Goal: Share content: Share content

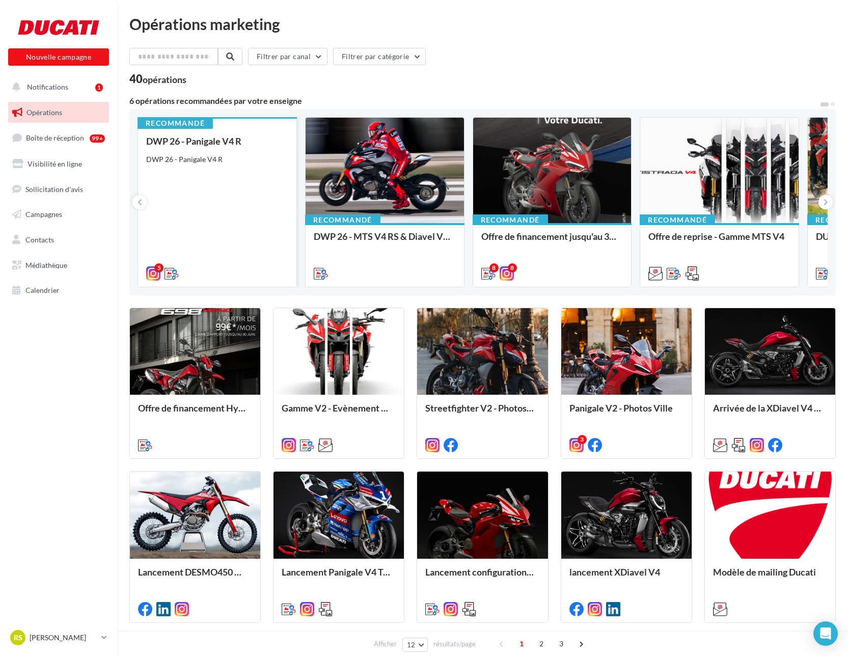
click at [251, 163] on div "DWP 26 - Panigale V4 R" at bounding box center [217, 159] width 142 height 10
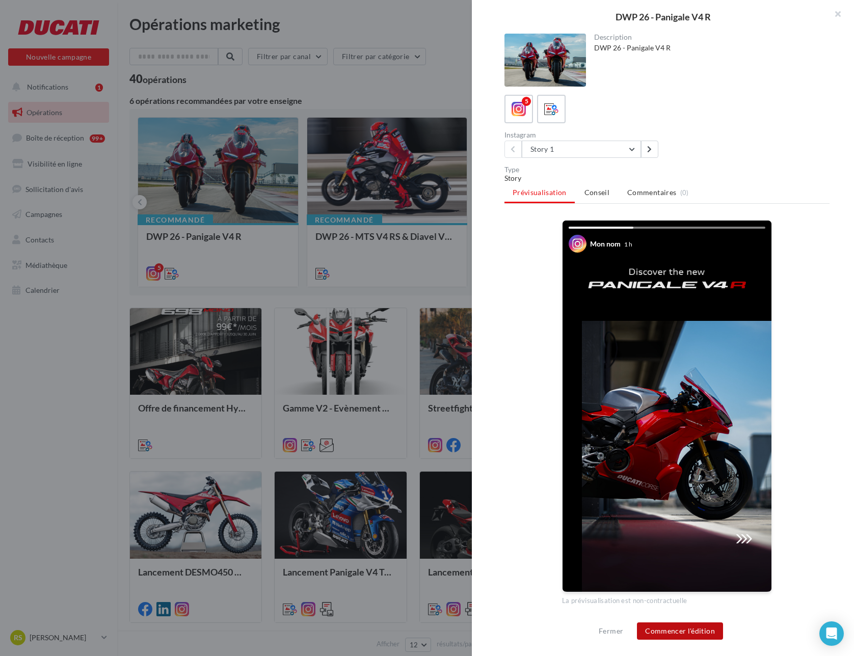
click at [684, 631] on button "Commencer l'édition" at bounding box center [680, 630] width 86 height 17
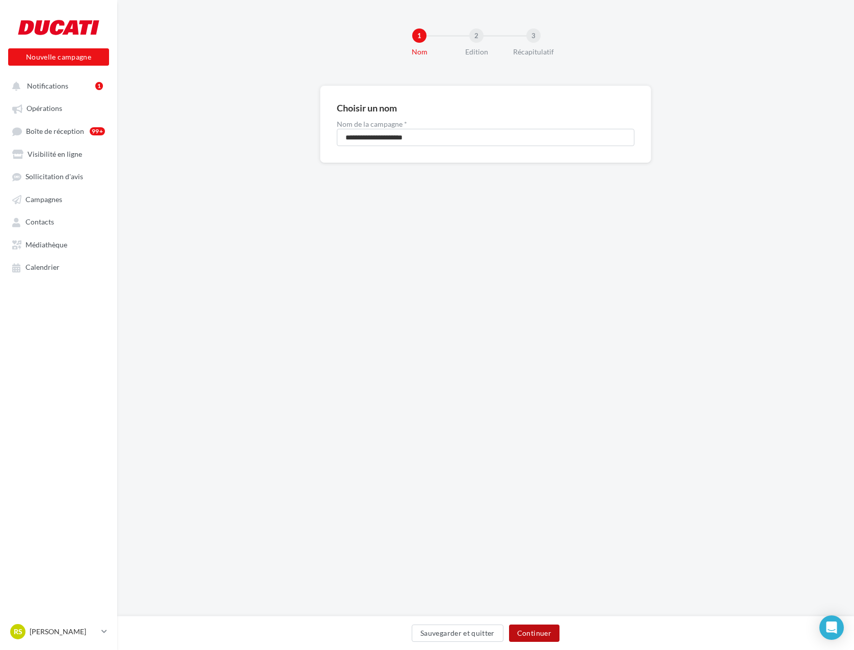
click at [537, 627] on button "Continuer" at bounding box center [534, 633] width 50 height 17
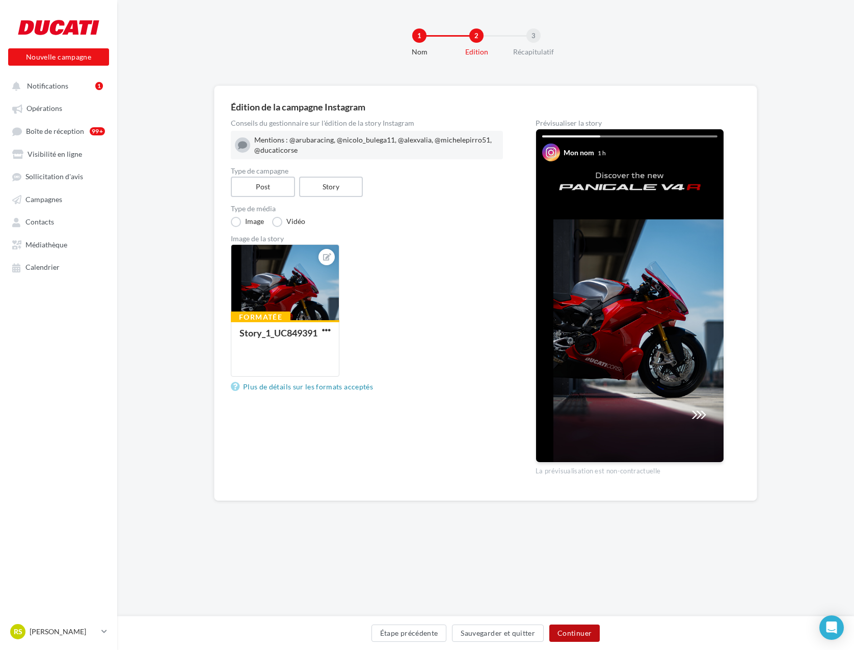
click at [564, 627] on button "Continuer" at bounding box center [574, 633] width 50 height 17
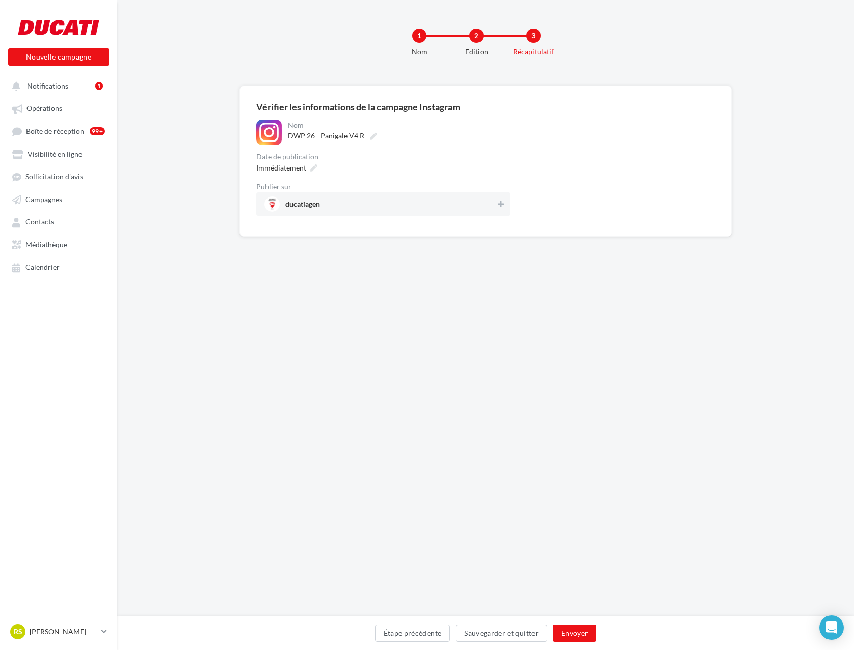
click at [409, 195] on div "ducatiagen" at bounding box center [383, 204] width 254 height 23
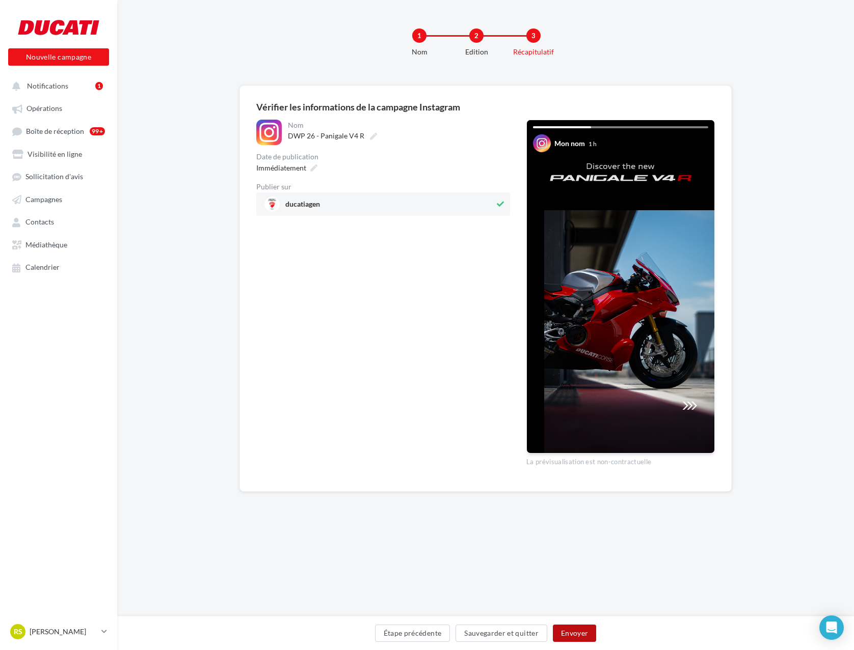
click at [580, 628] on button "Envoyer" at bounding box center [574, 633] width 43 height 17
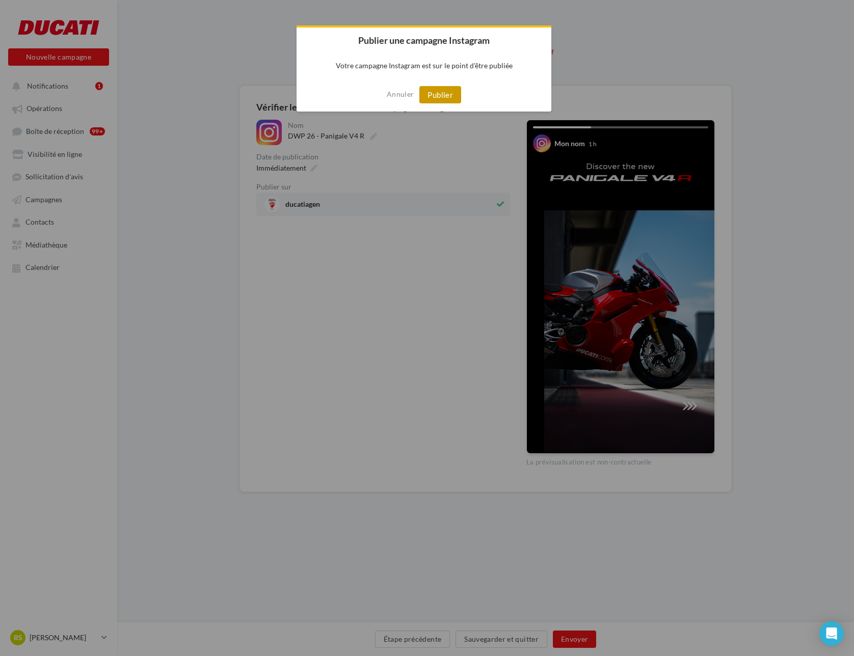
click at [442, 86] on button "Publier" at bounding box center [440, 94] width 42 height 17
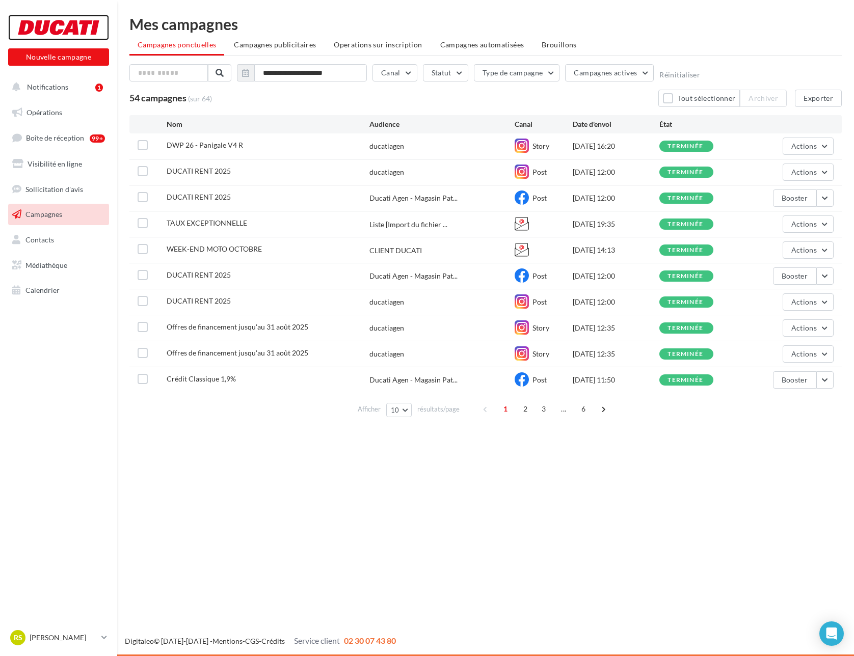
click at [63, 30] on div at bounding box center [58, 27] width 81 height 25
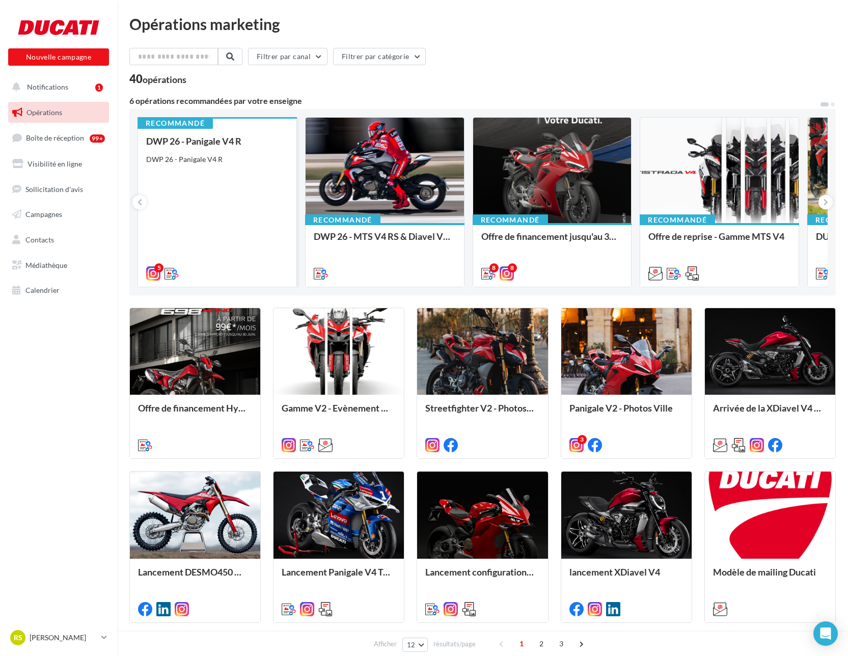
click at [247, 147] on div "DWP 26 - Panigale V4 R DWP 26 - Panigale V4 R" at bounding box center [217, 207] width 142 height 142
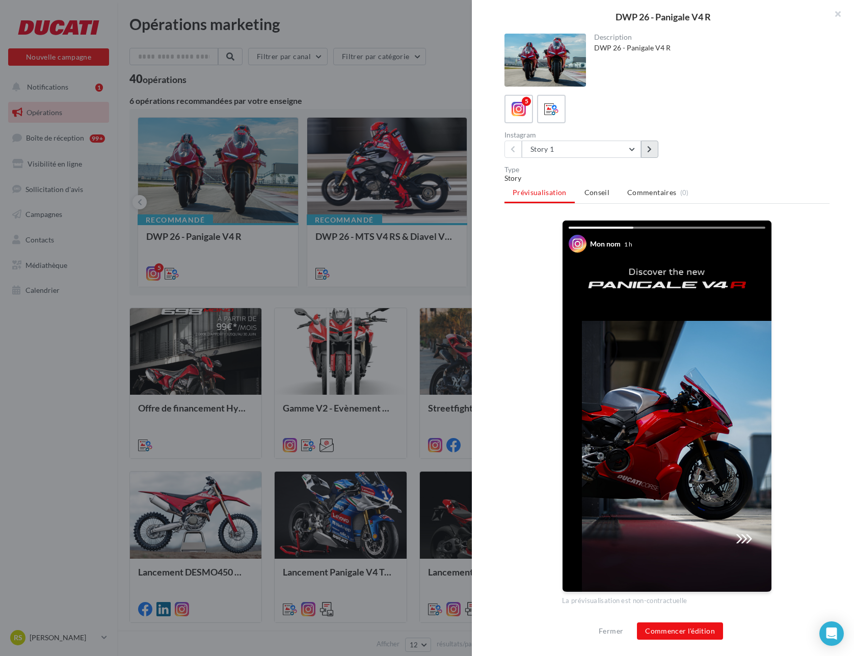
click at [647, 148] on icon at bounding box center [649, 149] width 5 height 7
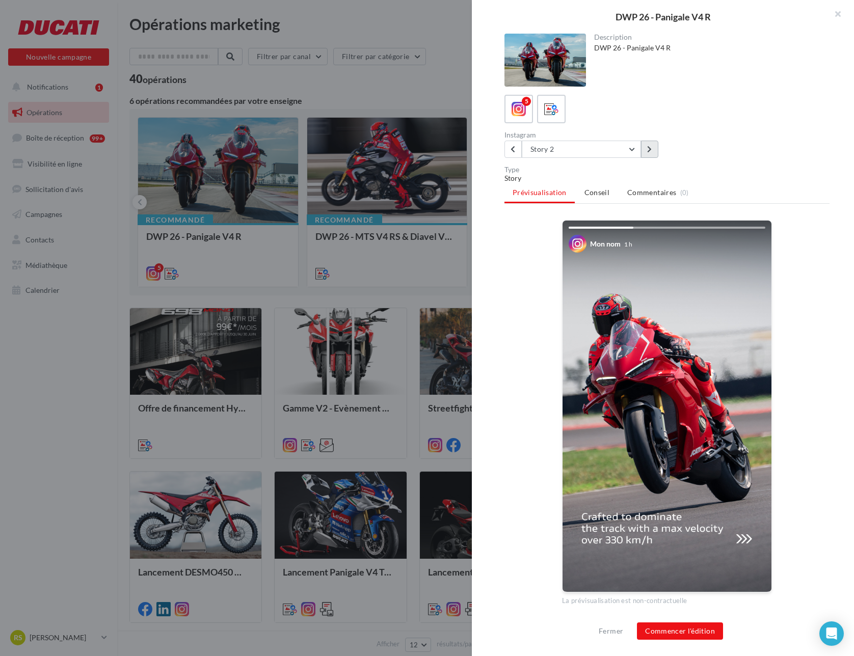
click at [646, 148] on button at bounding box center [649, 149] width 17 height 17
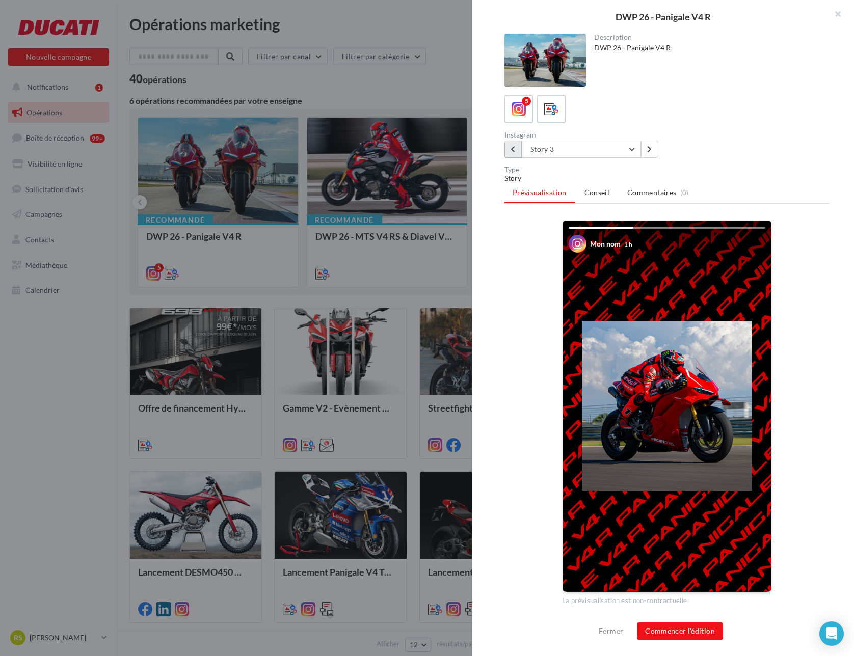
click at [515, 146] on button at bounding box center [512, 149] width 17 height 17
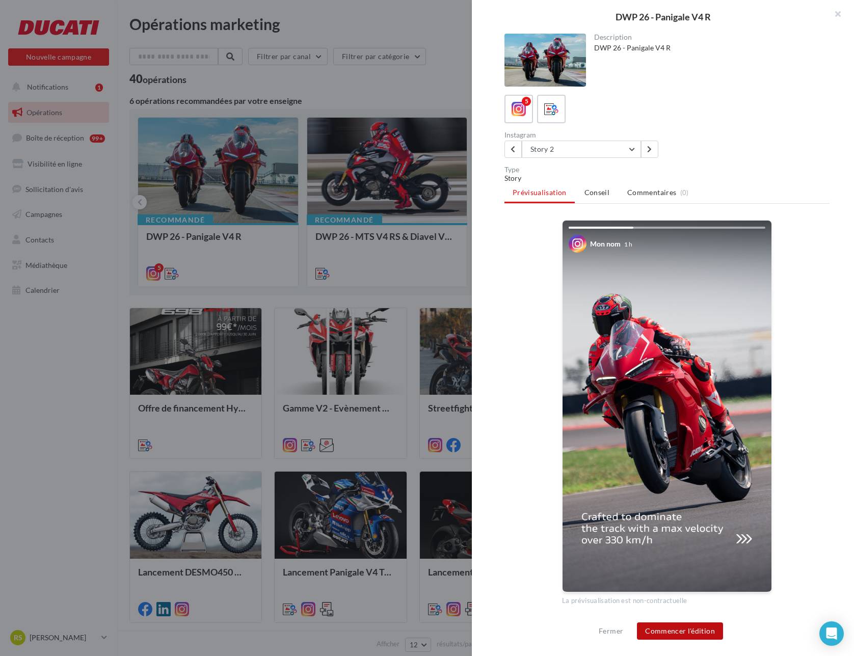
click at [684, 627] on button "Commencer l'édition" at bounding box center [680, 630] width 86 height 17
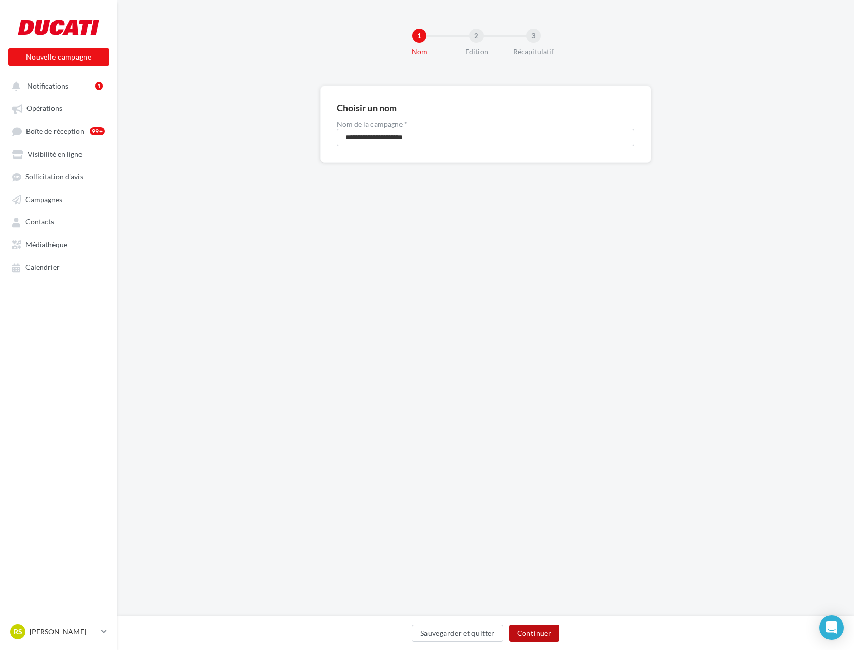
click at [537, 625] on button "Continuer" at bounding box center [534, 633] width 50 height 17
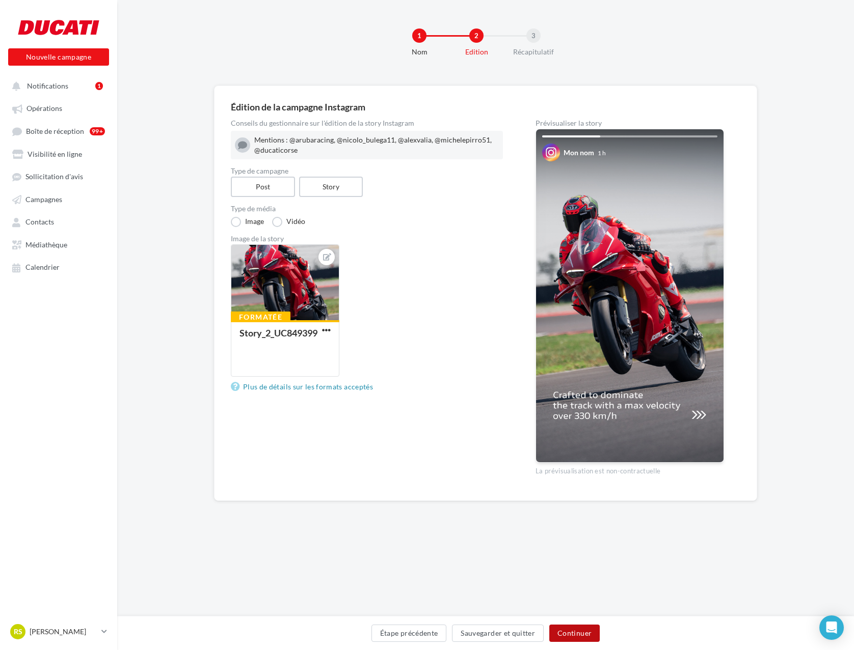
click at [590, 636] on button "Continuer" at bounding box center [574, 633] width 50 height 17
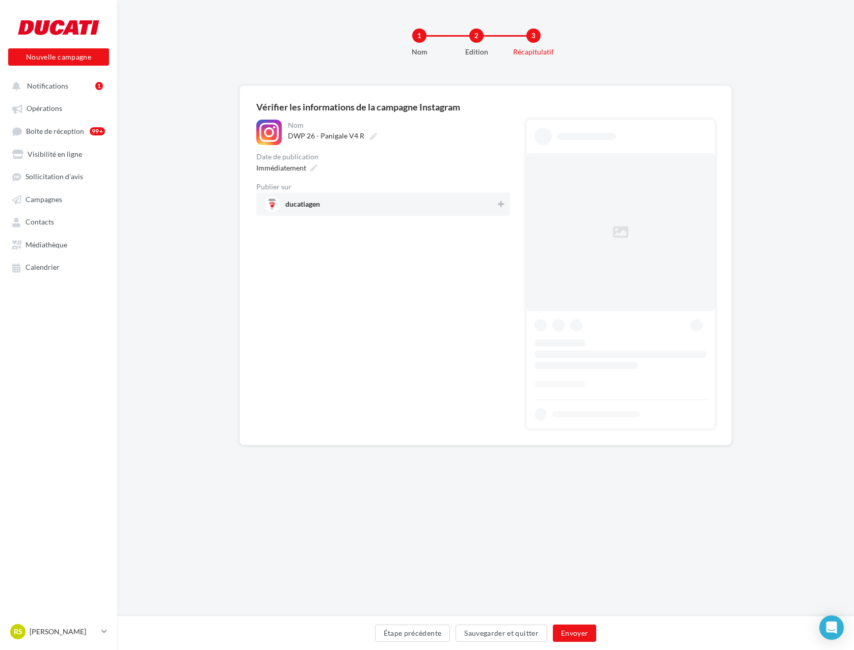
click at [385, 201] on span "ducatiagen" at bounding box center [379, 204] width 231 height 15
click at [576, 632] on button "Envoyer" at bounding box center [574, 633] width 43 height 17
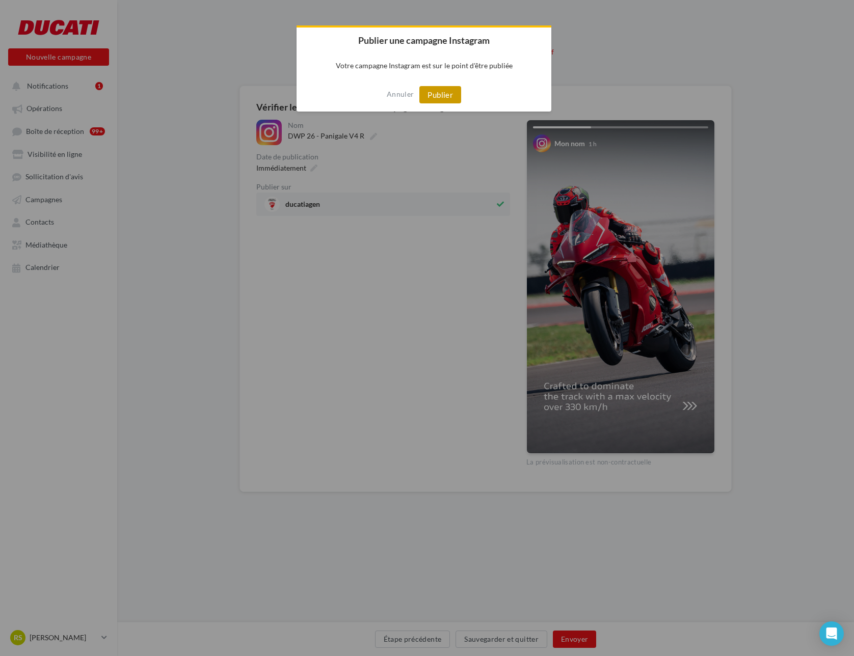
click at [447, 100] on button "Publier" at bounding box center [440, 94] width 42 height 17
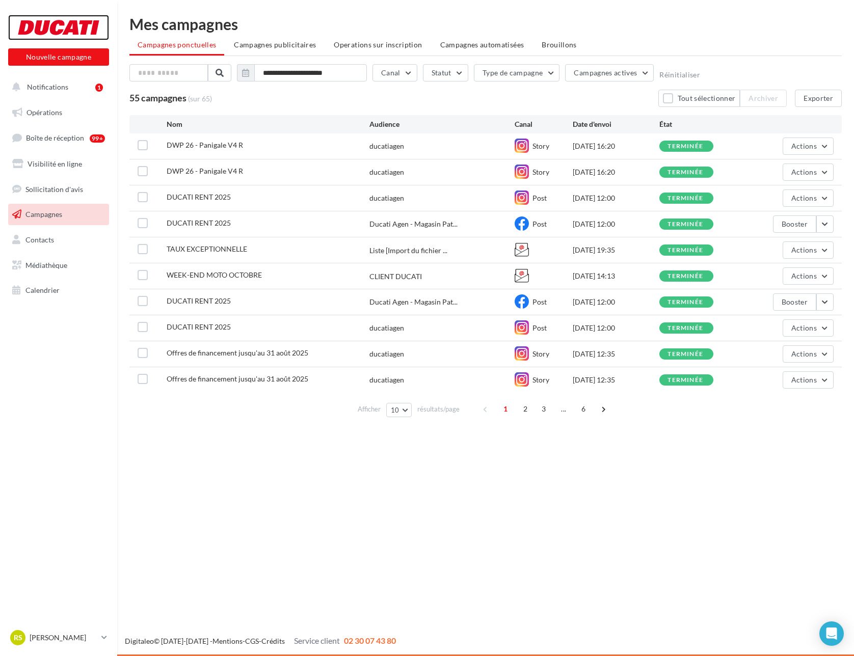
click at [64, 37] on div at bounding box center [58, 27] width 81 height 25
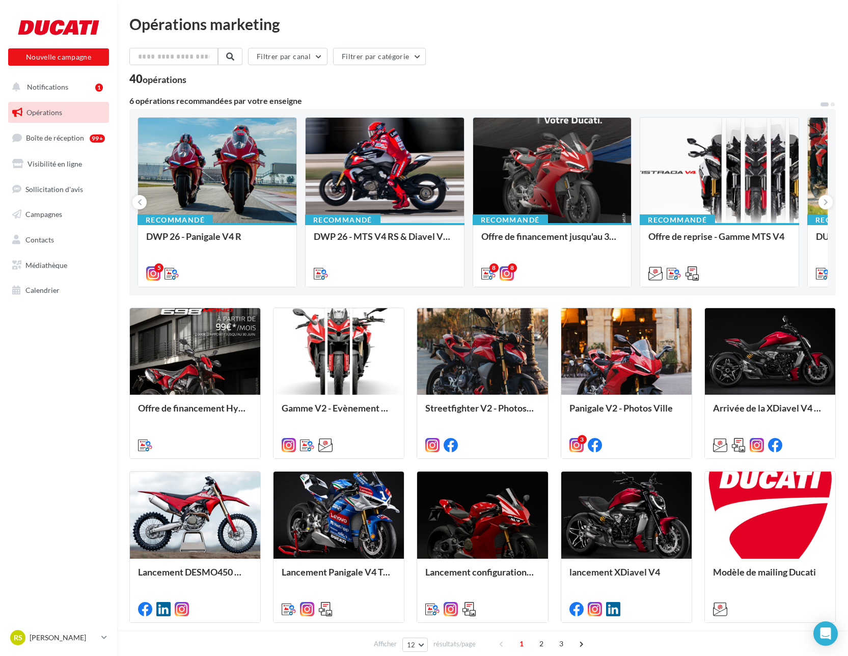
click at [0, 0] on div "DWP 26 - Panigale V4 R" at bounding box center [0, 0] width 0 height 0
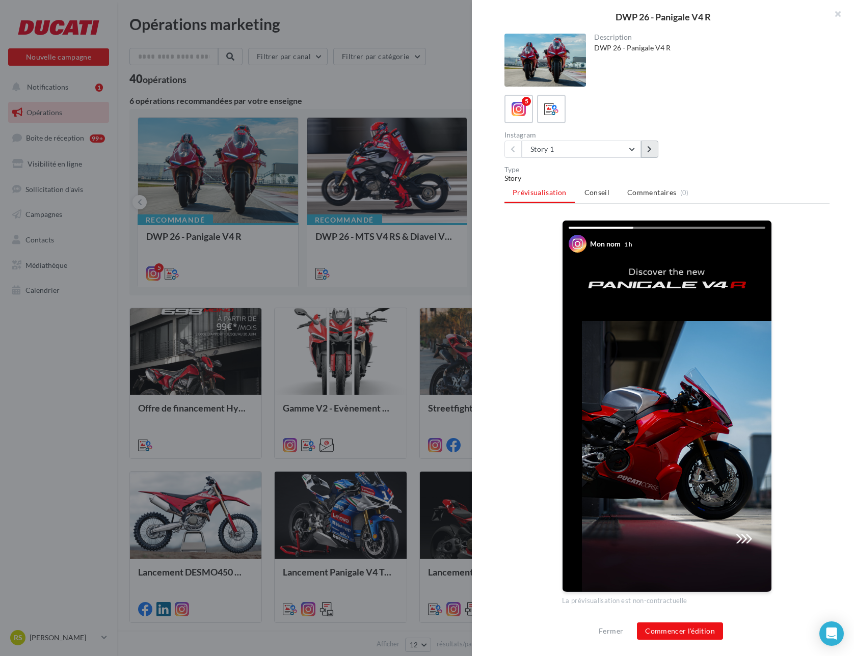
click at [647, 150] on icon at bounding box center [649, 149] width 5 height 7
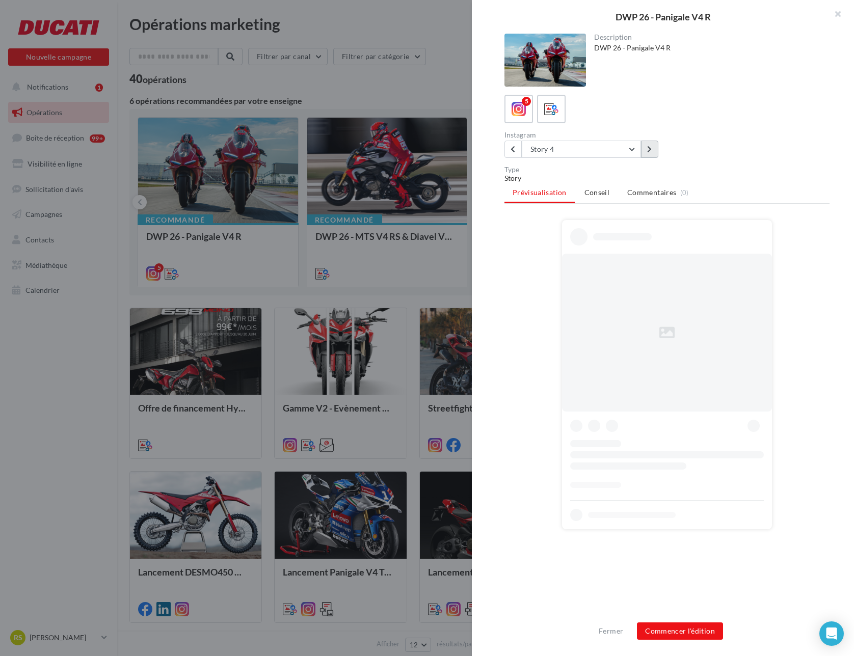
click at [647, 150] on icon at bounding box center [649, 149] width 5 height 7
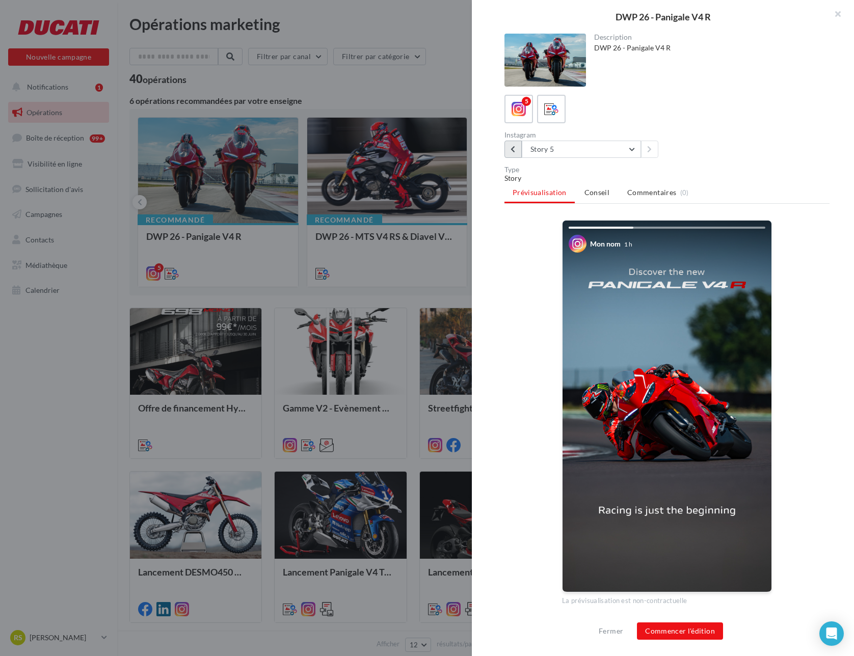
click at [516, 150] on button at bounding box center [512, 149] width 17 height 17
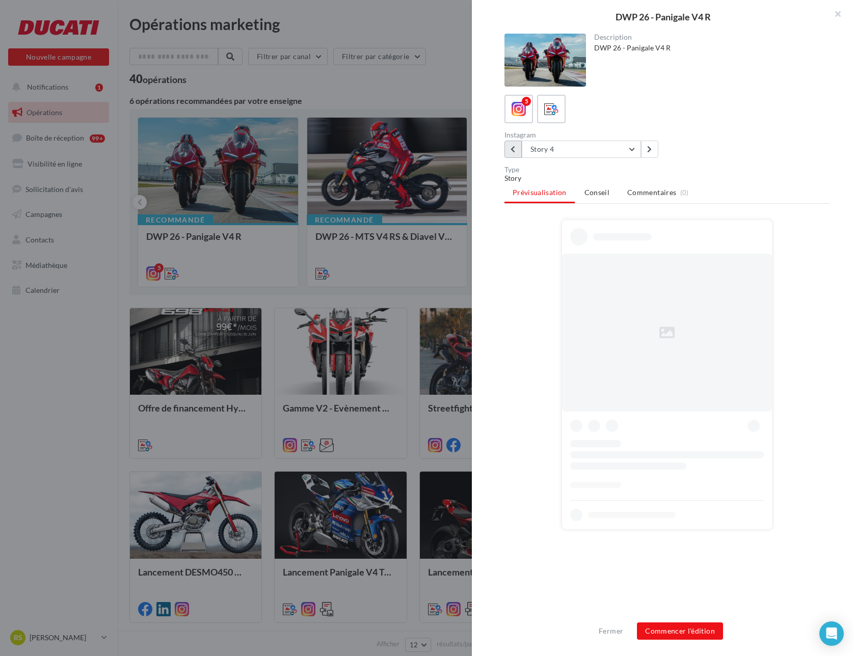
click at [516, 150] on button at bounding box center [512, 149] width 17 height 17
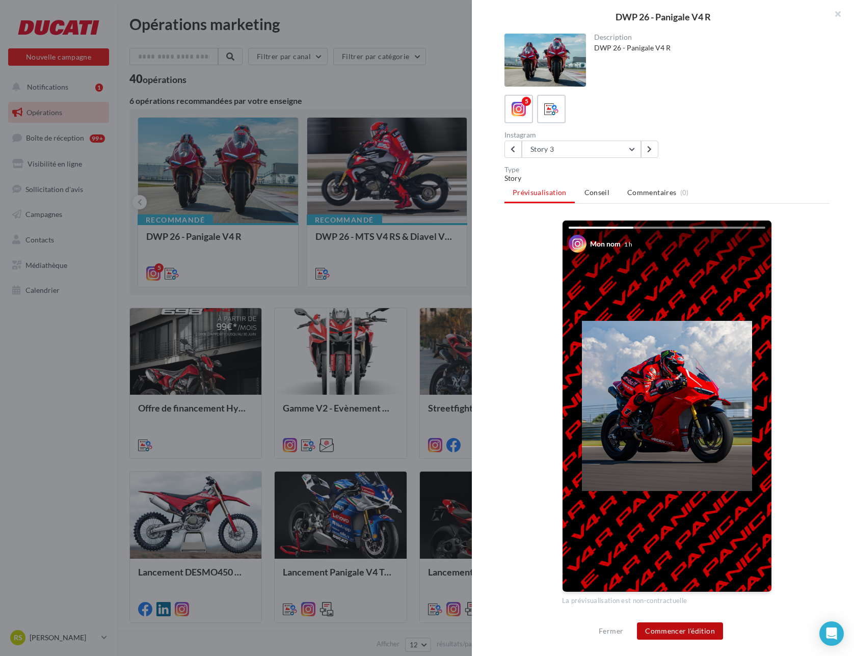
click at [693, 631] on button "Commencer l'édition" at bounding box center [680, 630] width 86 height 17
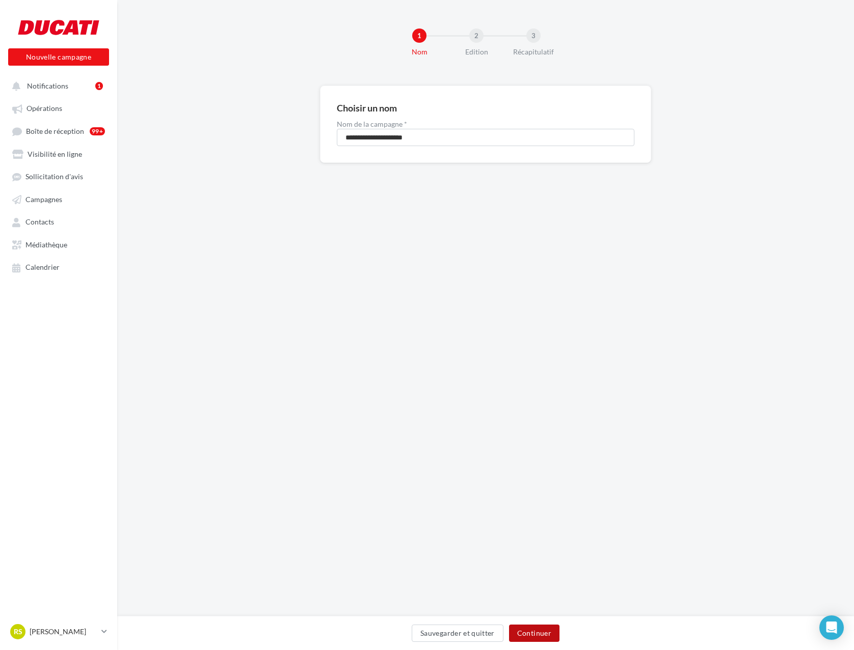
click at [531, 625] on button "Continuer" at bounding box center [534, 633] width 50 height 17
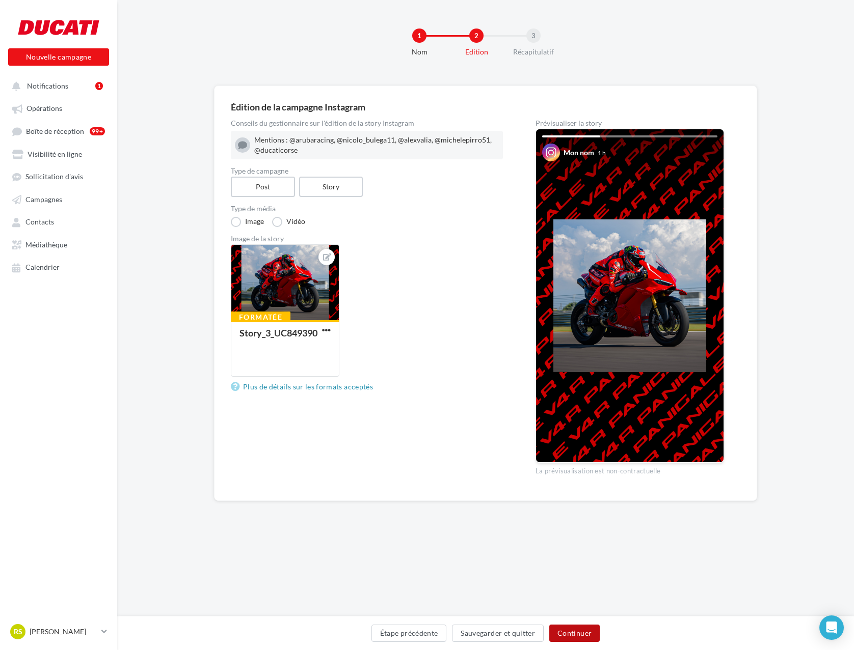
click at [573, 627] on button "Continuer" at bounding box center [574, 633] width 50 height 17
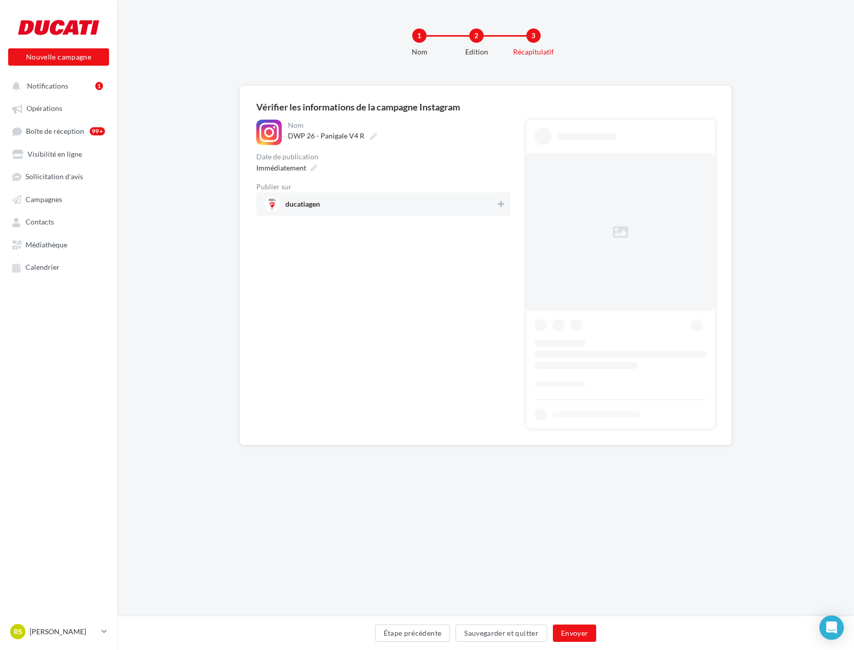
click at [358, 201] on span "ducatiagen" at bounding box center [379, 204] width 231 height 15
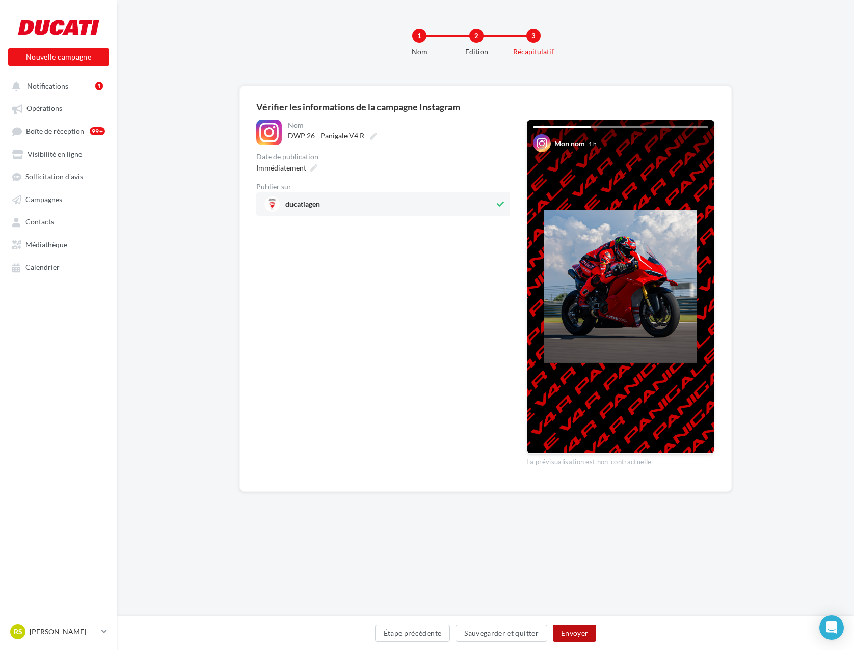
click at [583, 630] on button "Envoyer" at bounding box center [574, 633] width 43 height 17
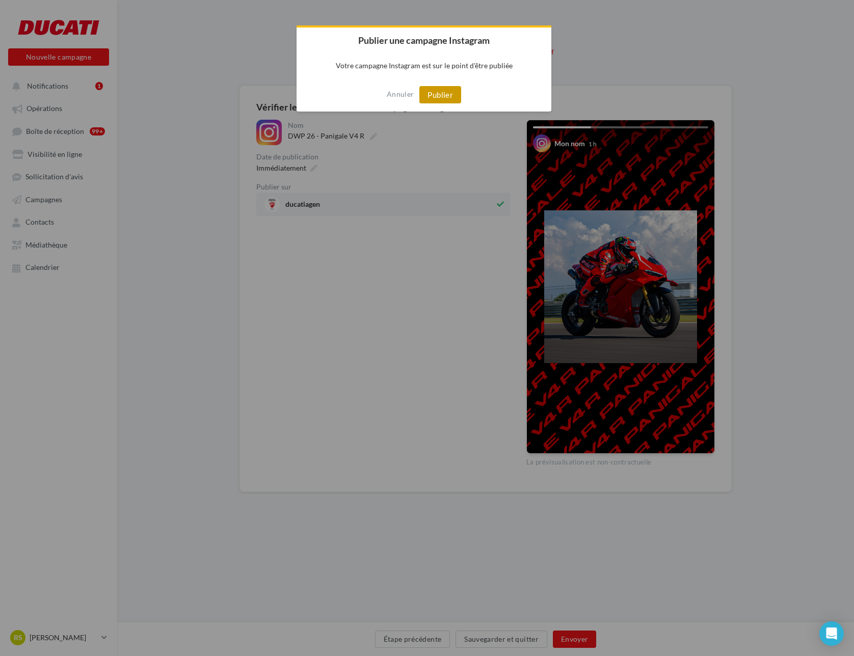
click at [446, 92] on button "Publier" at bounding box center [440, 94] width 42 height 17
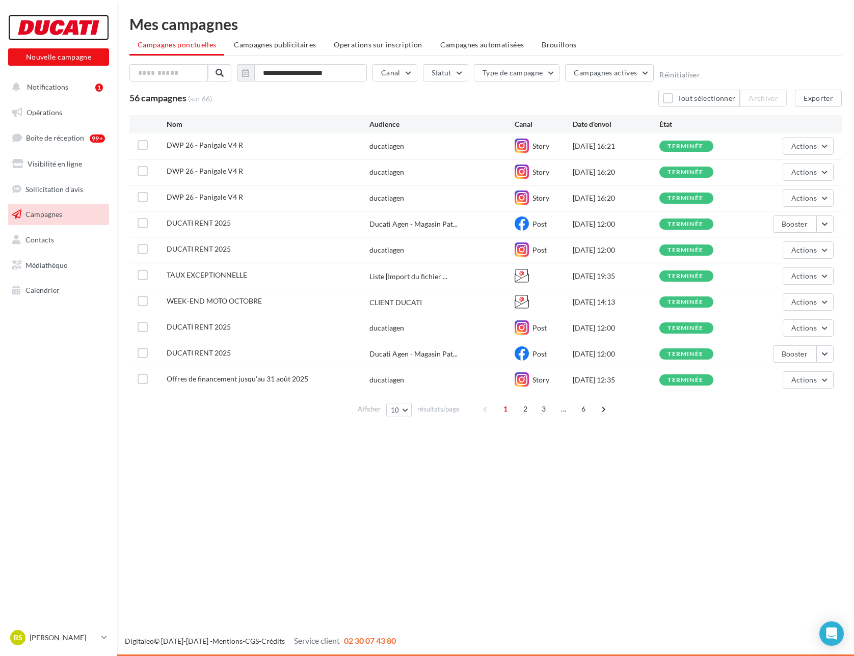
click at [95, 34] on div at bounding box center [58, 27] width 81 height 25
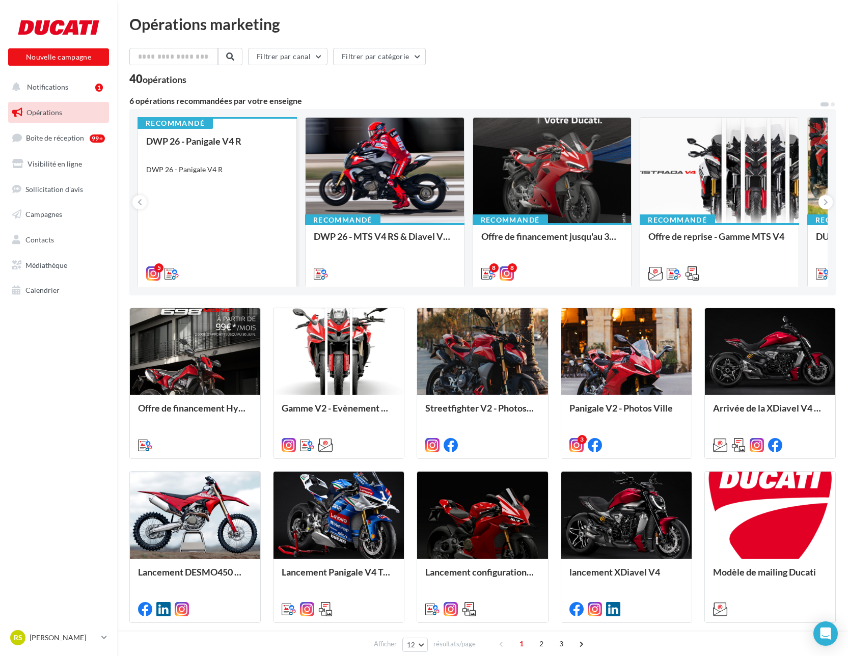
click at [249, 146] on div "DWP 26 - Panigale V4 R" at bounding box center [217, 146] width 142 height 20
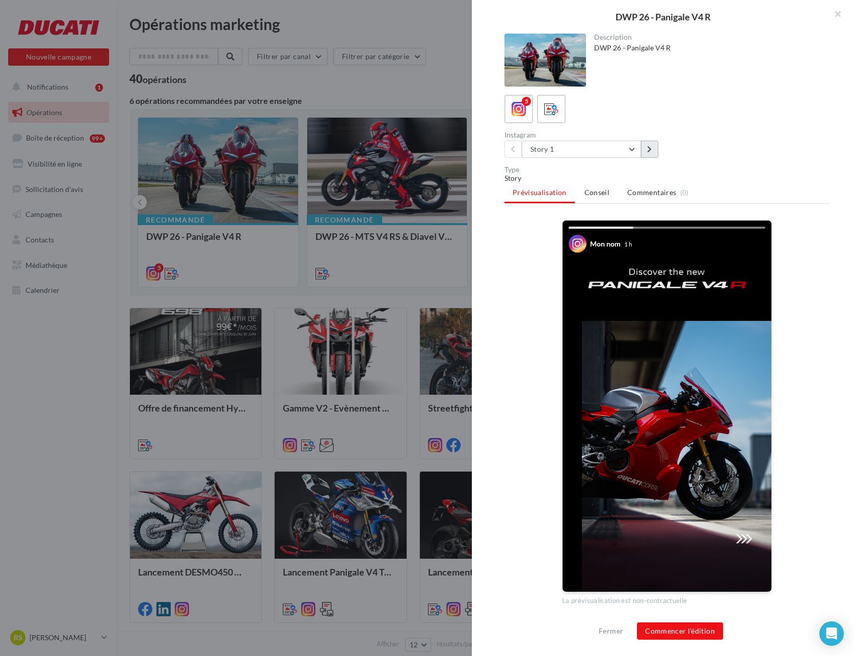
click at [646, 148] on button at bounding box center [649, 149] width 17 height 17
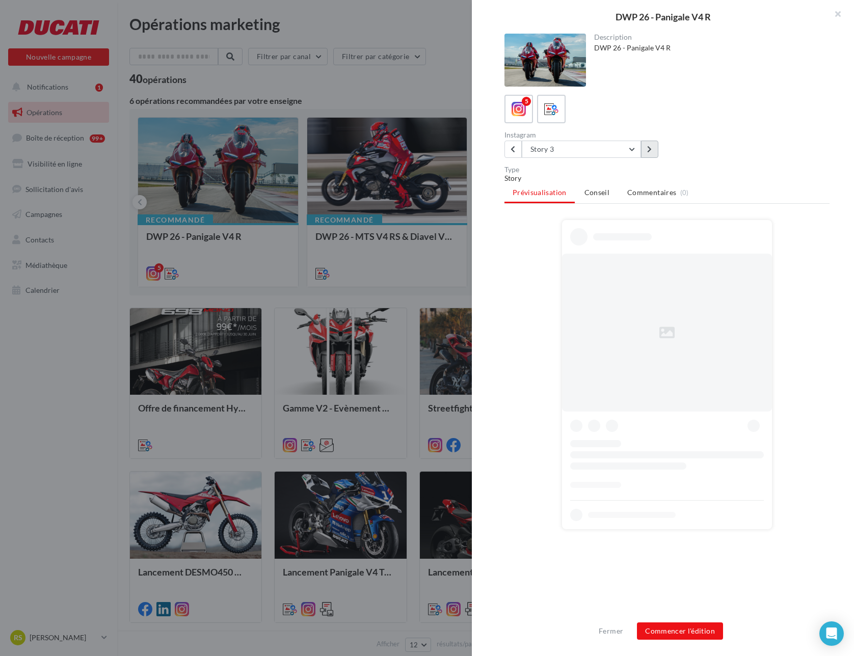
click at [646, 148] on button at bounding box center [649, 149] width 17 height 17
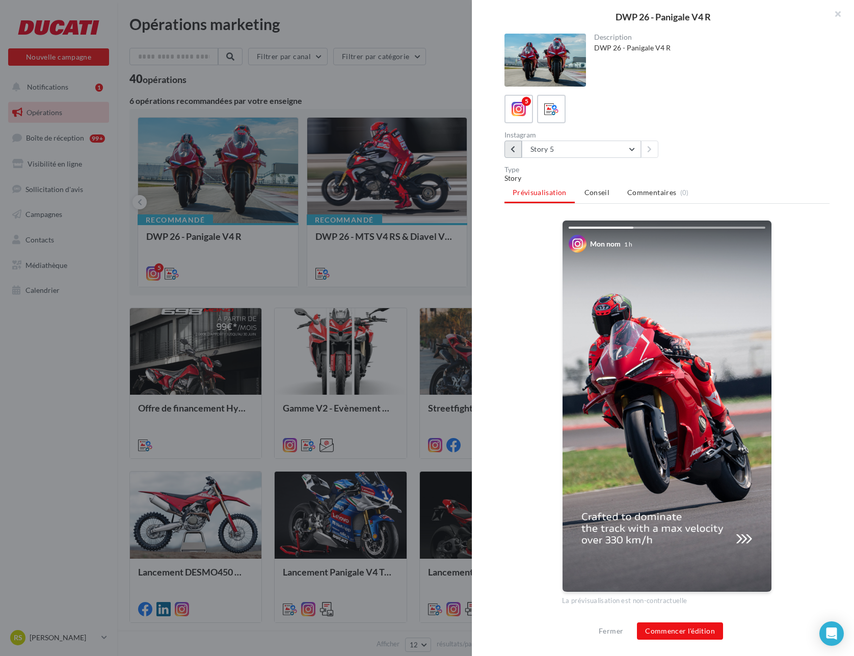
click at [513, 149] on icon at bounding box center [512, 149] width 5 height 7
click at [514, 148] on icon at bounding box center [512, 149] width 5 height 7
click at [635, 153] on button "Story 1" at bounding box center [581, 149] width 119 height 17
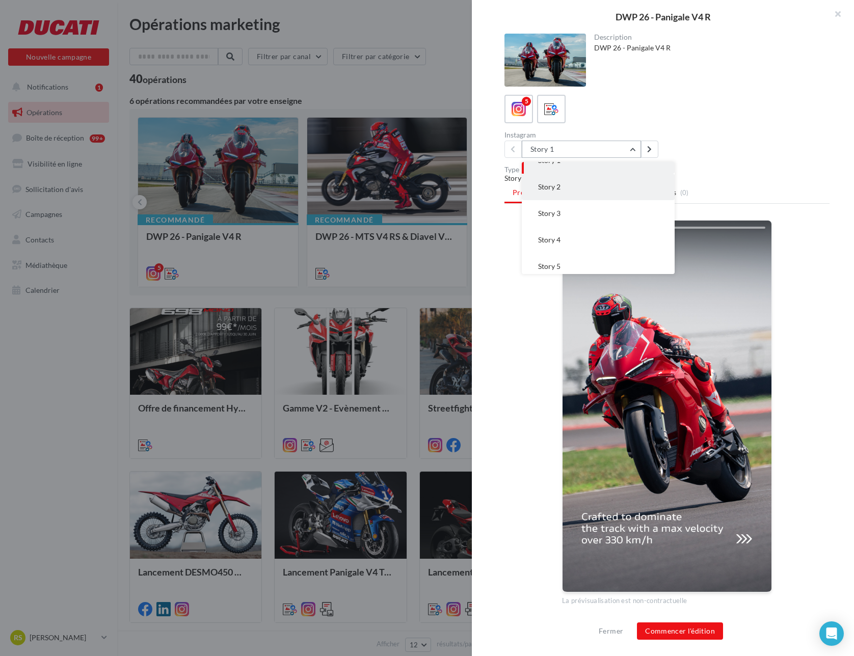
scroll to position [20, 0]
click at [733, 141] on div "Instagram Story 1 Story 1 Story 2 Story 3 Story 4 Story 5" at bounding box center [670, 144] width 333 height 26
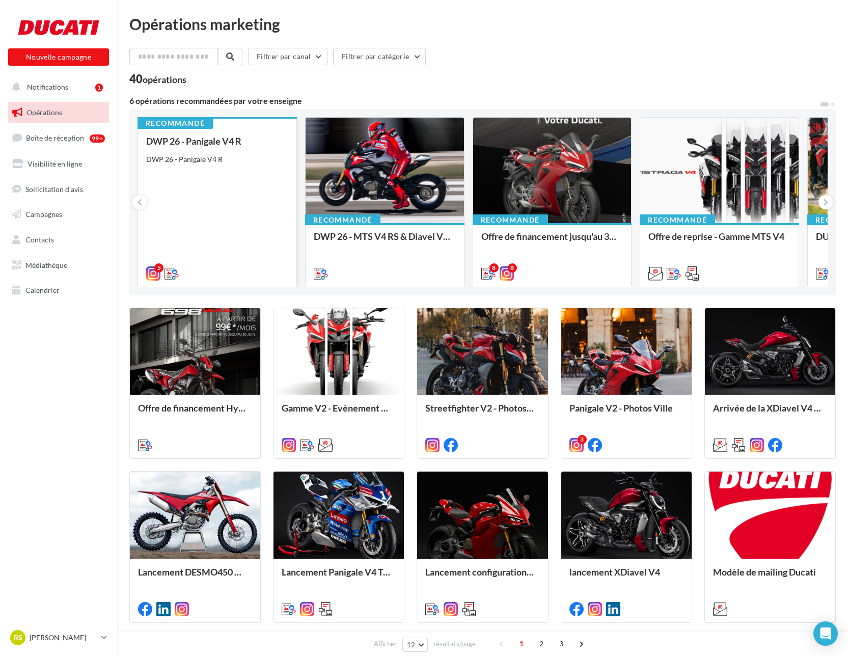
click at [250, 182] on div "DWP 26 - Panigale V4 R DWP 26 - Panigale V4 R" at bounding box center [217, 207] width 142 height 142
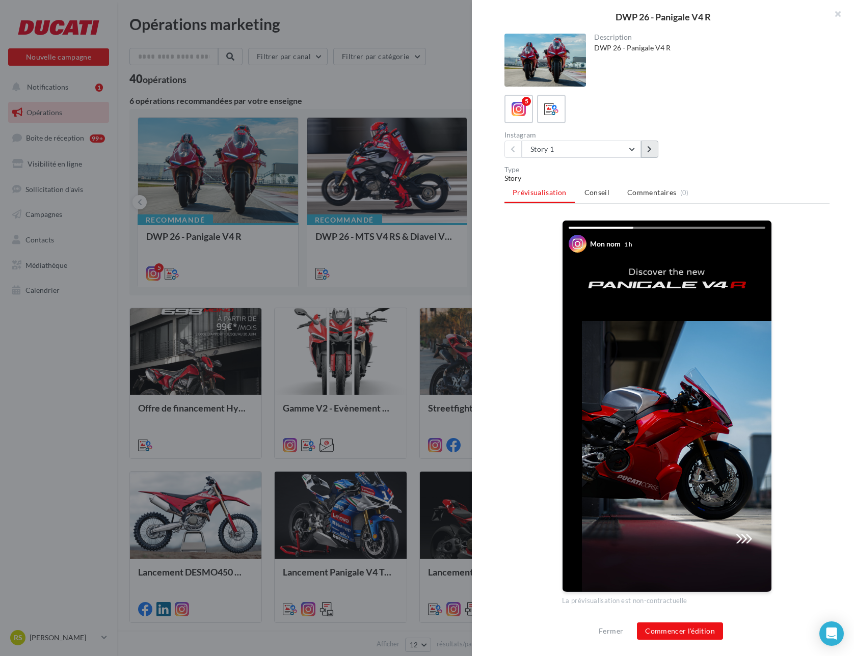
click at [643, 150] on button at bounding box center [649, 149] width 17 height 17
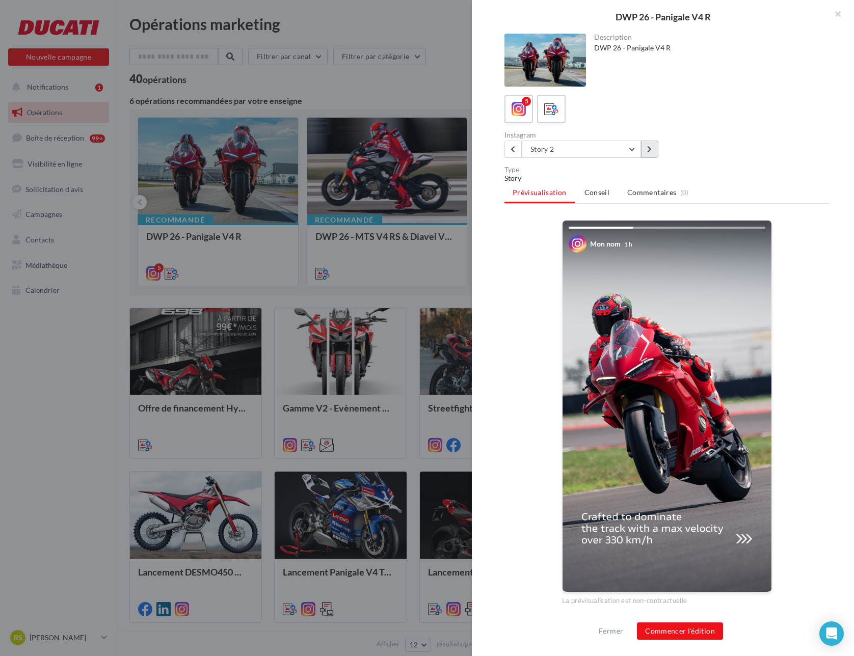
click at [646, 150] on button at bounding box center [649, 149] width 17 height 17
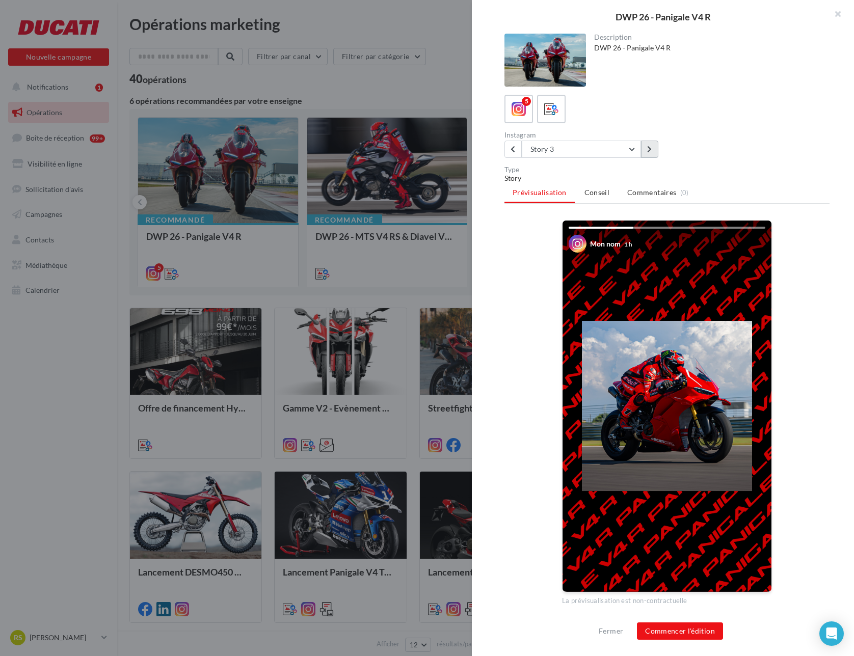
click at [646, 150] on button at bounding box center [649, 149] width 17 height 17
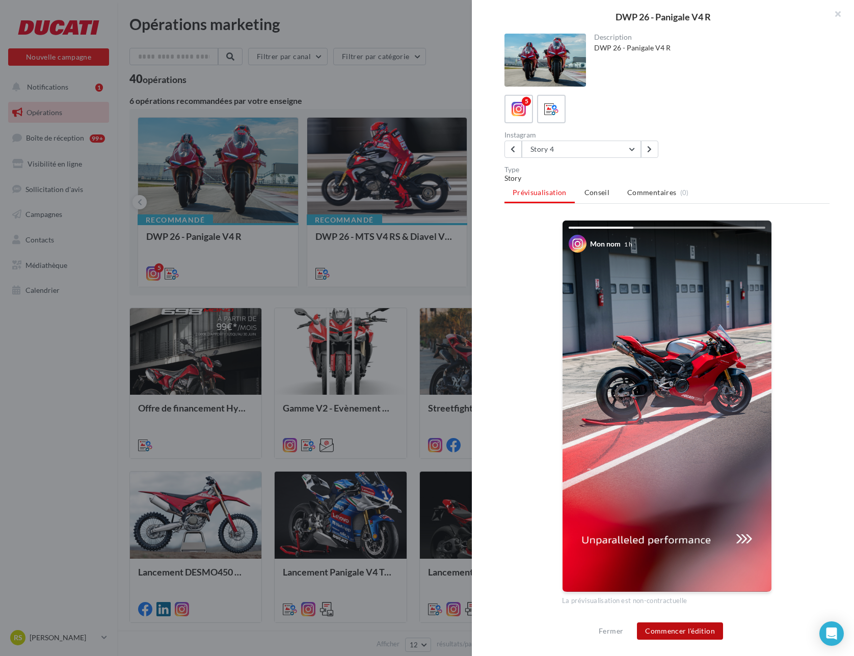
click at [676, 626] on button "Commencer l'édition" at bounding box center [680, 630] width 86 height 17
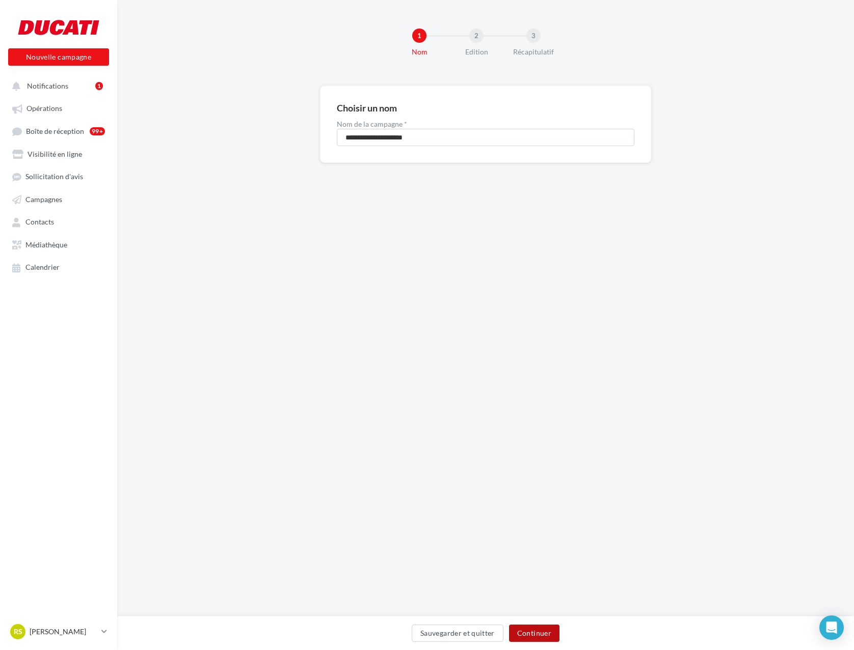
click at [539, 631] on button "Continuer" at bounding box center [534, 633] width 50 height 17
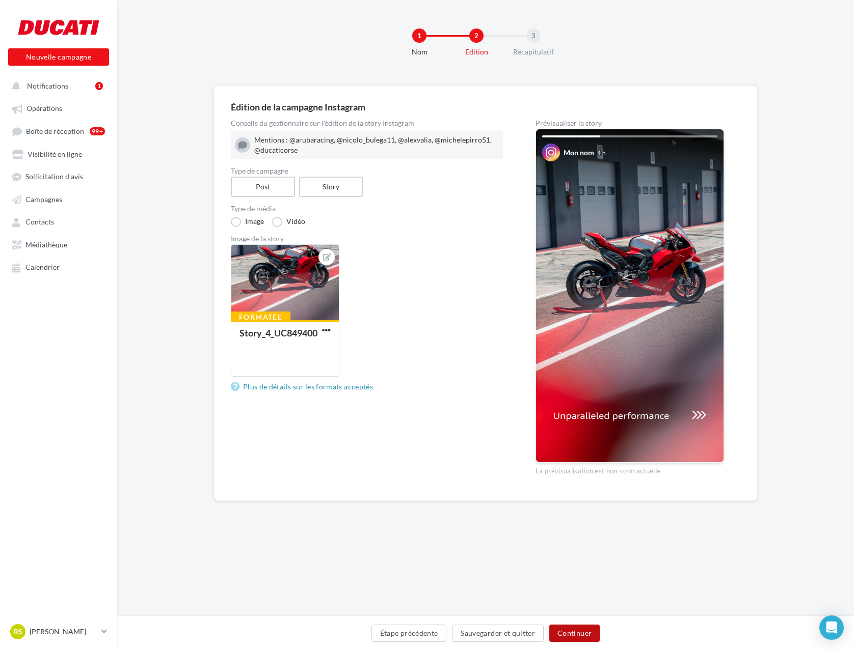
click at [570, 630] on button "Continuer" at bounding box center [574, 633] width 50 height 17
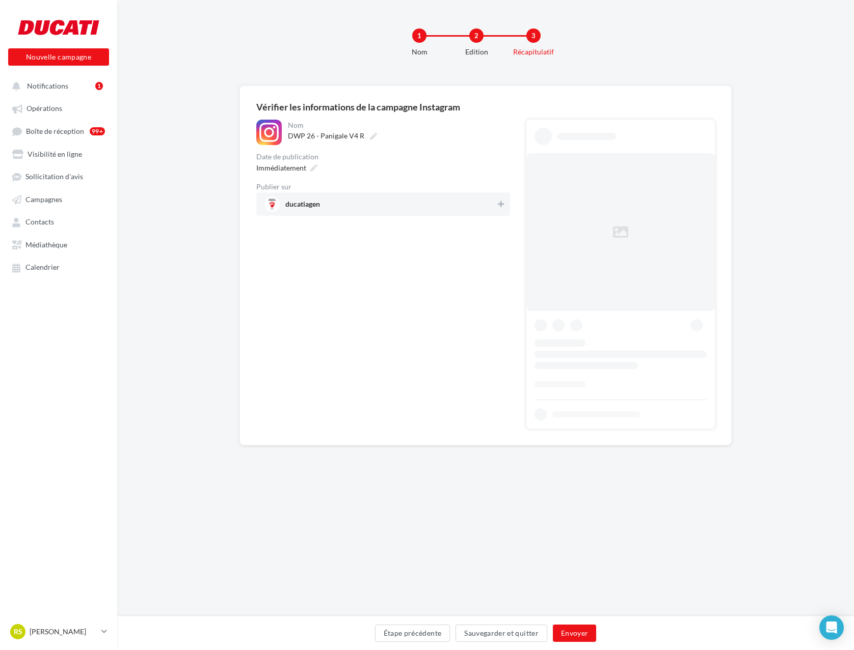
click at [381, 205] on span "ducatiagen" at bounding box center [379, 204] width 231 height 15
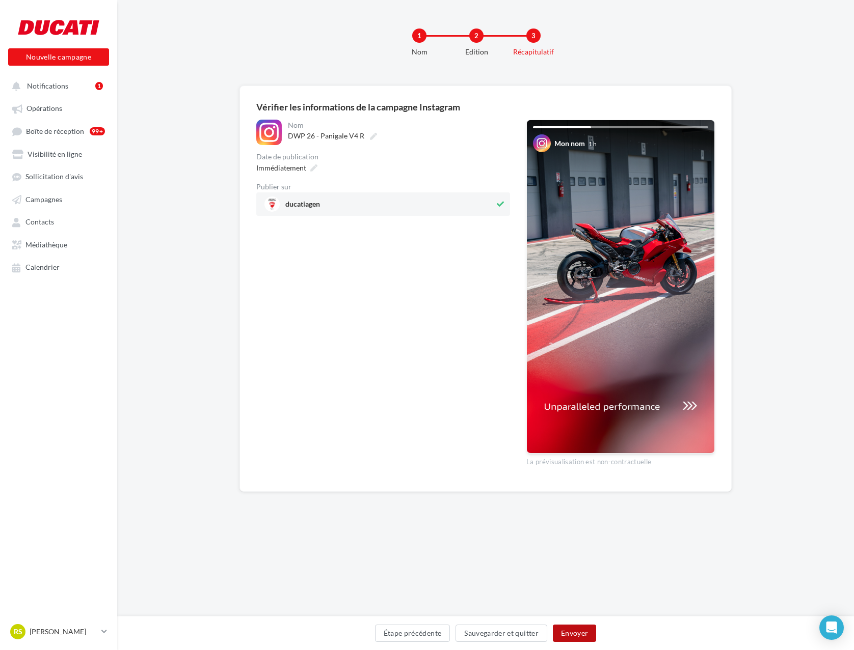
click at [564, 627] on button "Envoyer" at bounding box center [574, 633] width 43 height 17
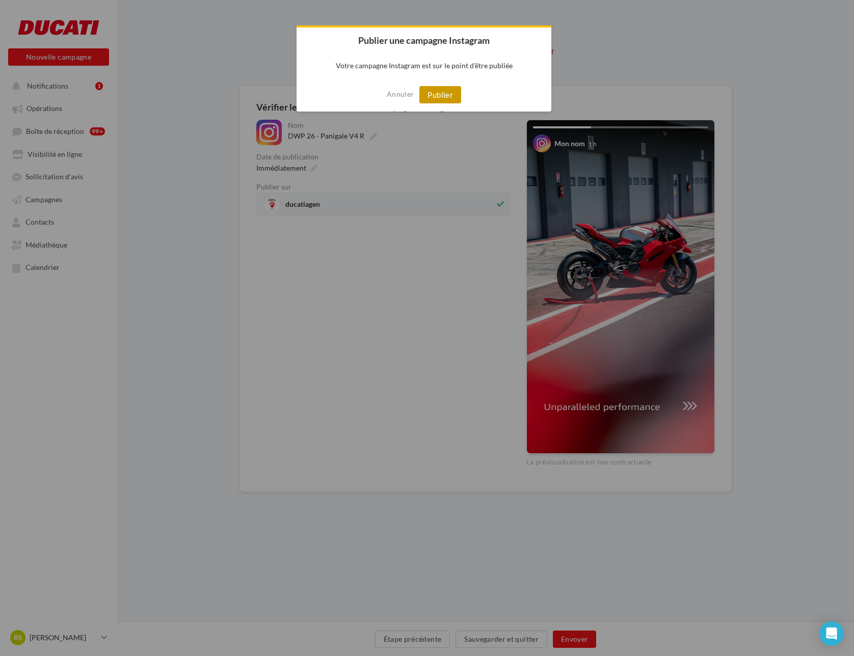
click at [430, 94] on button "Publier" at bounding box center [440, 94] width 42 height 17
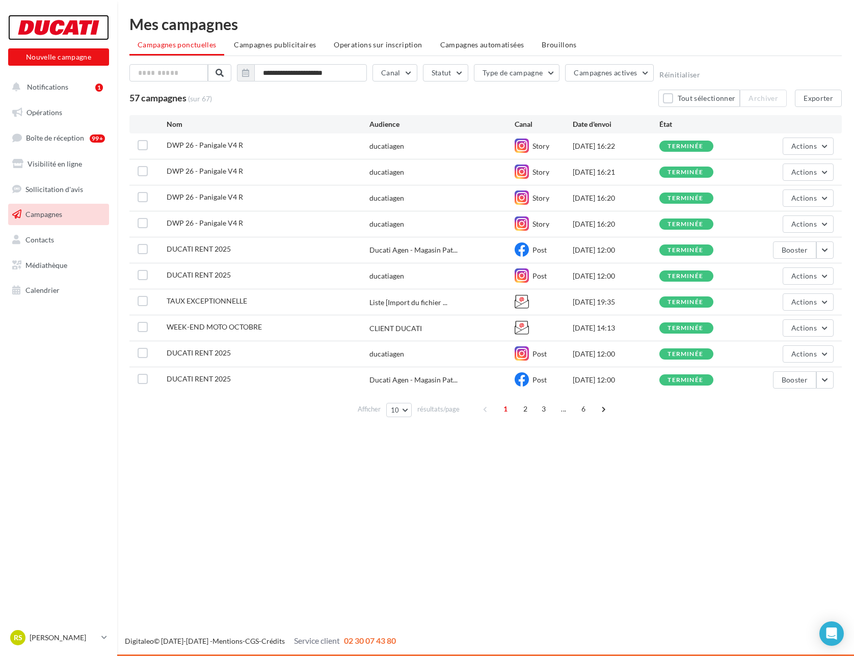
click at [76, 18] on div at bounding box center [58, 27] width 81 height 25
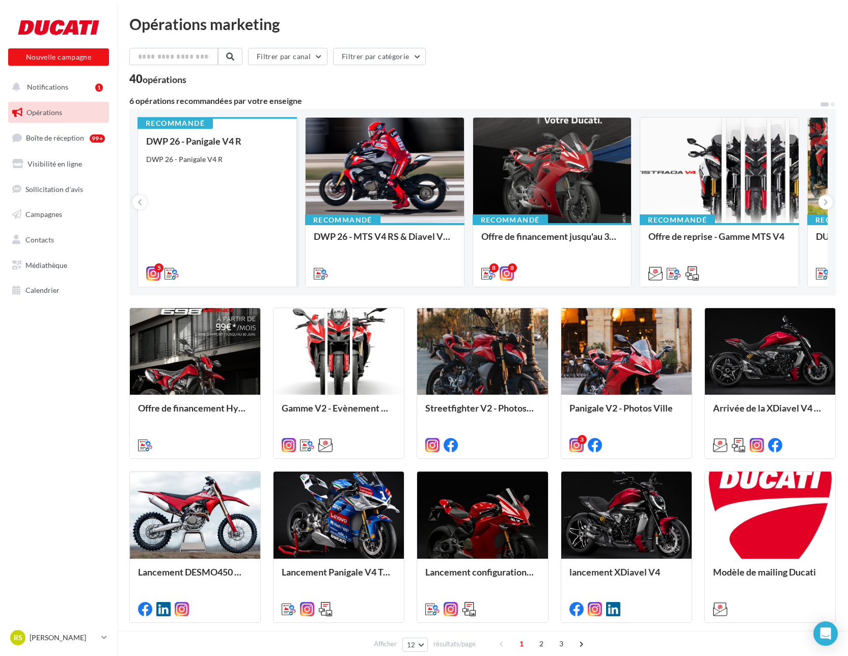
click at [219, 182] on div "DWP 26 - Panigale V4 R DWP 26 - Panigale V4 R" at bounding box center [217, 207] width 142 height 142
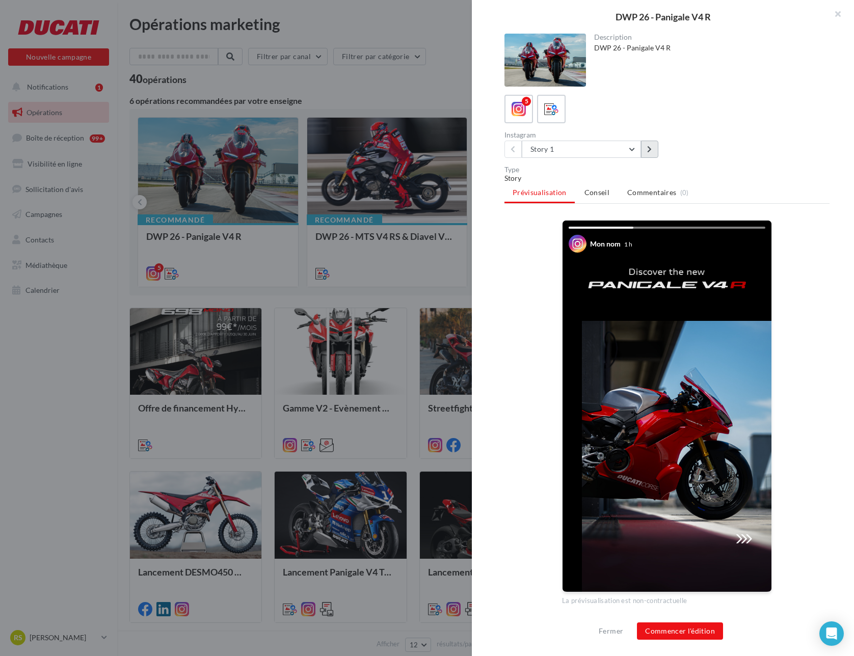
click at [647, 146] on icon at bounding box center [649, 149] width 5 height 7
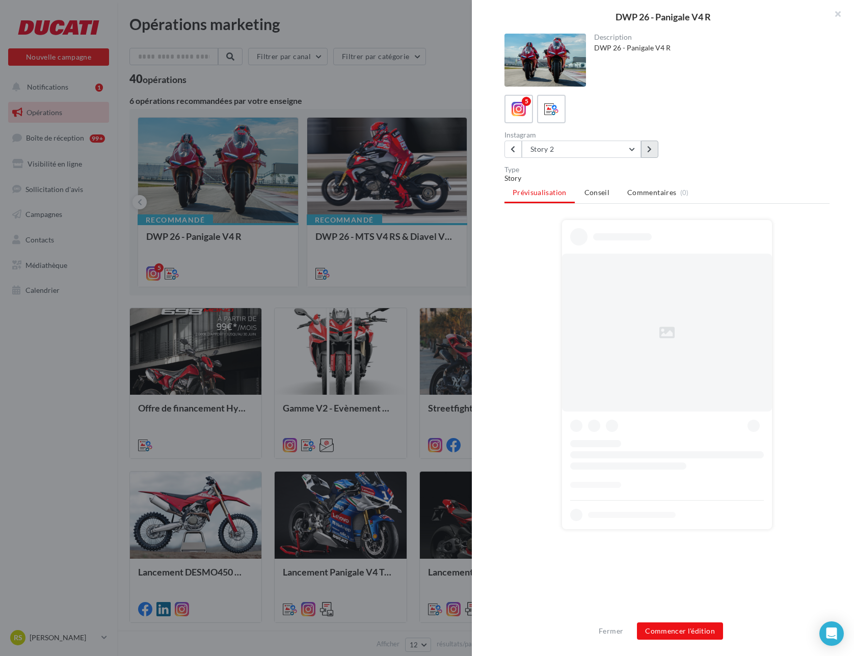
click at [647, 146] on icon at bounding box center [649, 149] width 5 height 7
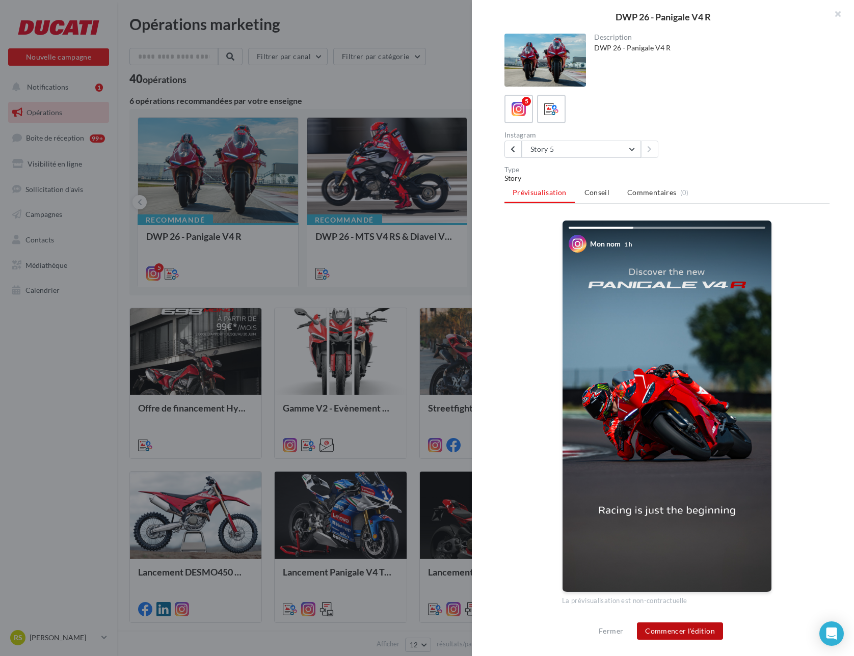
click at [695, 637] on button "Commencer l'édition" at bounding box center [680, 630] width 86 height 17
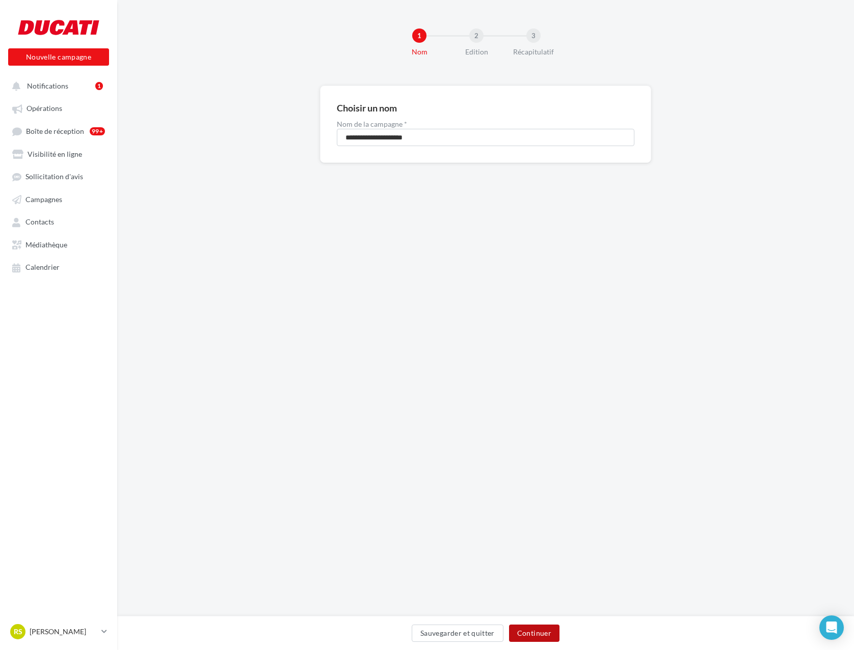
click at [534, 641] on button "Continuer" at bounding box center [534, 633] width 50 height 17
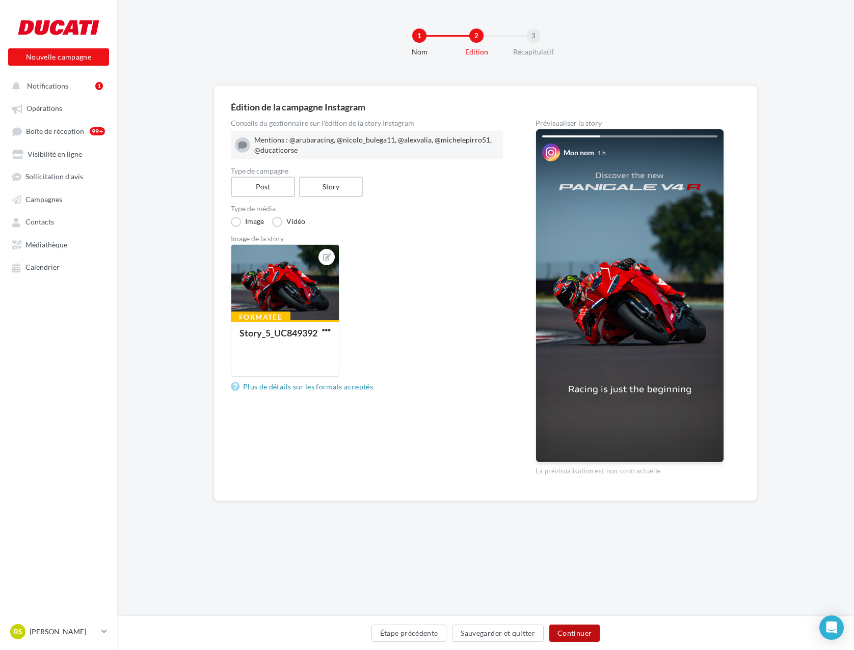
click at [581, 634] on button "Continuer" at bounding box center [574, 633] width 50 height 17
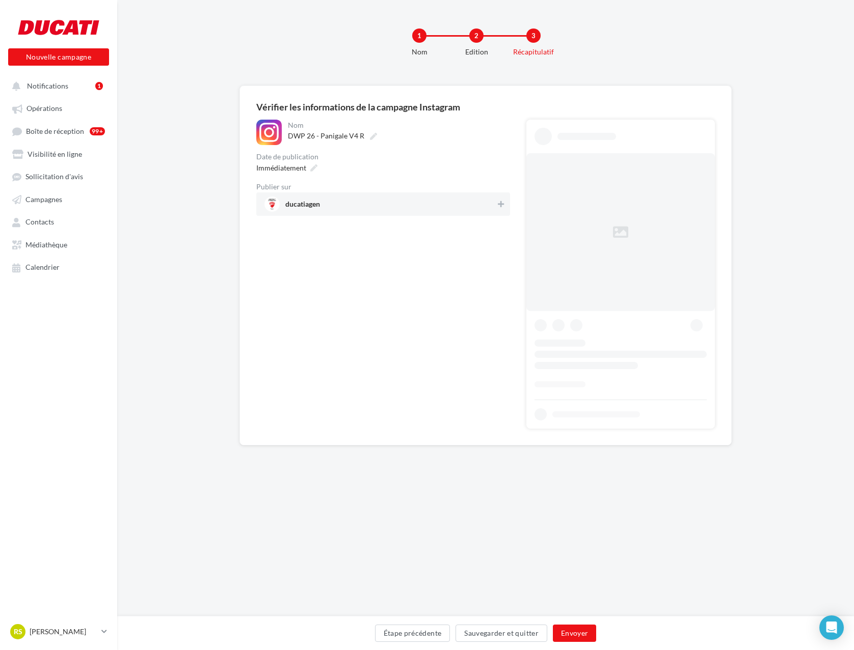
click at [360, 215] on div "ducatiagen" at bounding box center [383, 204] width 254 height 23
click at [370, 208] on span "ducatiagen" at bounding box center [379, 204] width 230 height 15
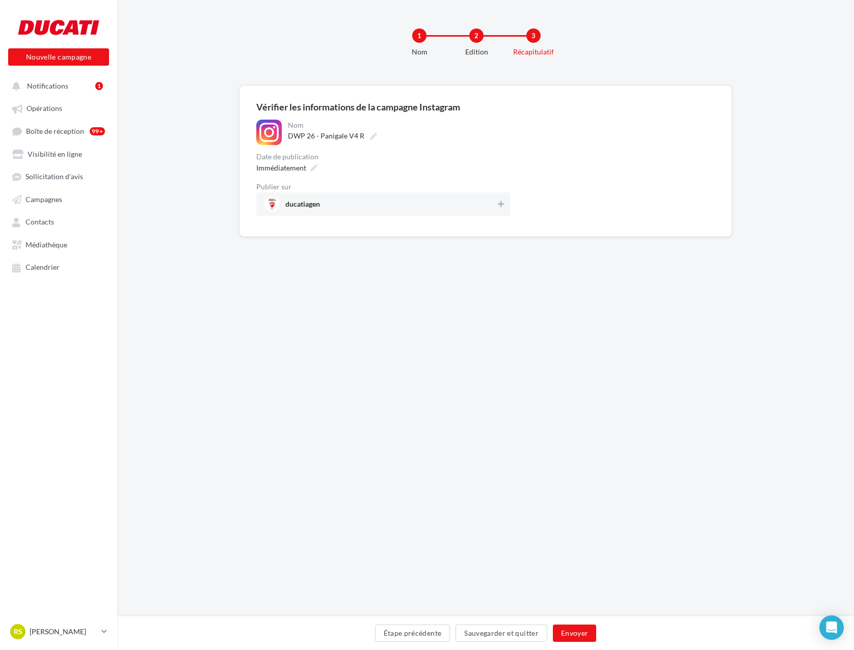
click at [377, 211] on span "ducatiagen" at bounding box center [379, 204] width 231 height 15
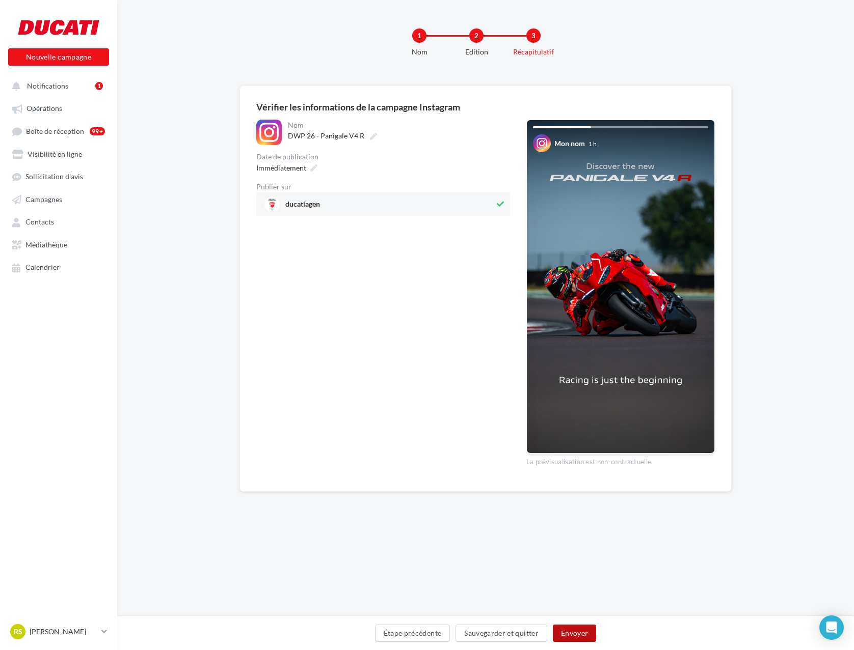
click at [576, 633] on button "Envoyer" at bounding box center [574, 633] width 43 height 17
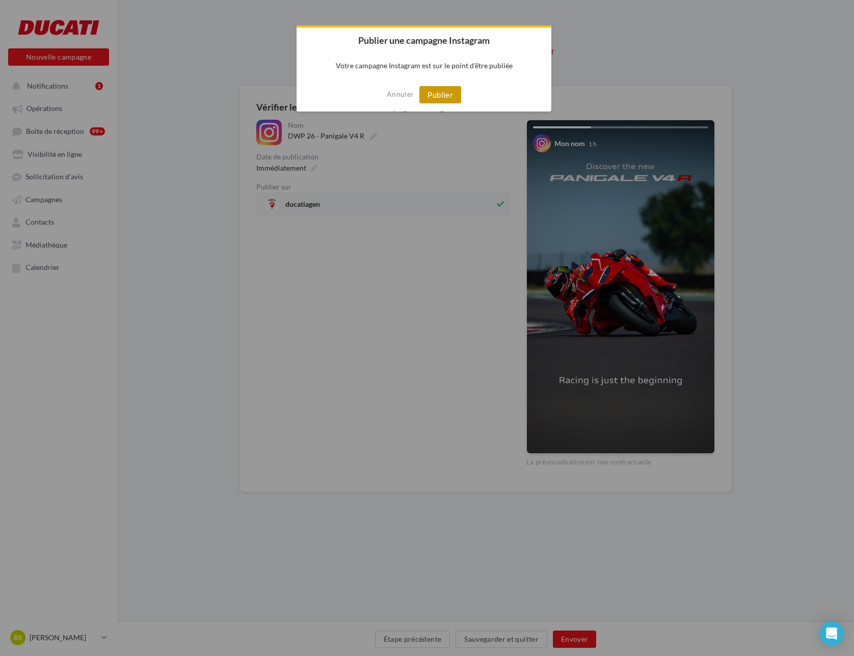
click at [445, 87] on button "Publier" at bounding box center [440, 94] width 42 height 17
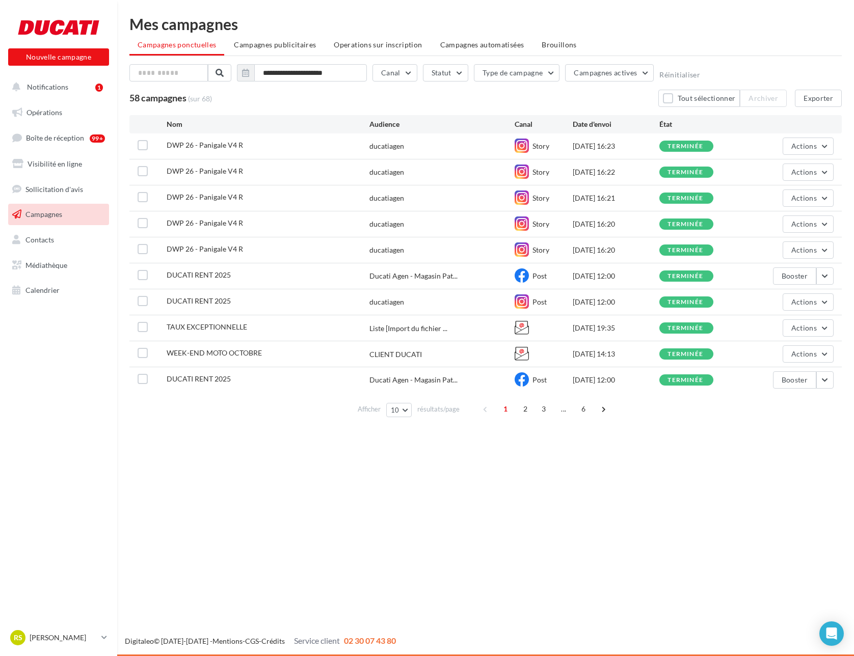
click at [77, 72] on div "Nouvelle campagne Nouvelle campagne" at bounding box center [58, 44] width 101 height 64
click at [77, 83] on button "Notifications 1" at bounding box center [56, 86] width 101 height 21
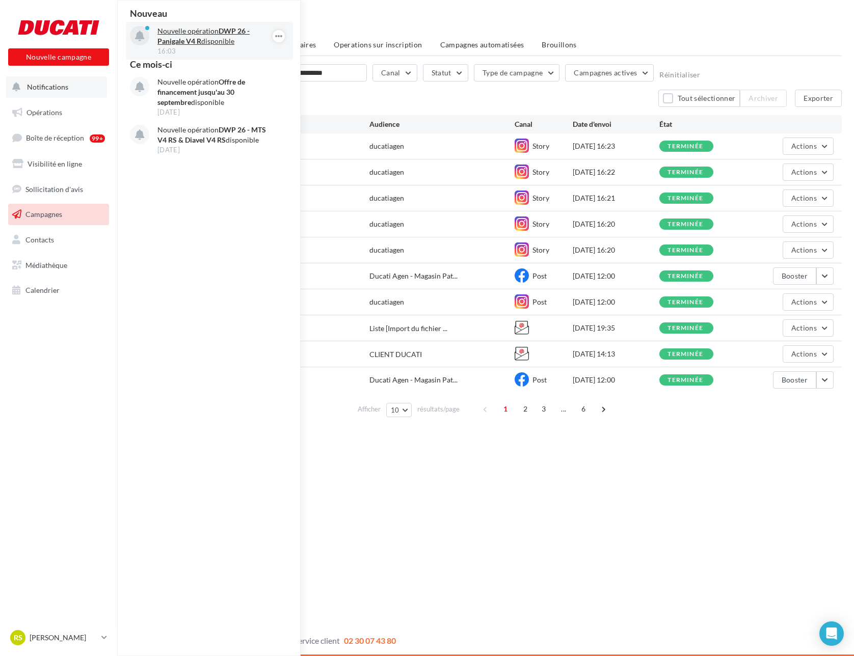
click at [221, 42] on p "Nouvelle opération DWP 26 - Panigale V4 R disponible" at bounding box center [216, 36] width 118 height 20
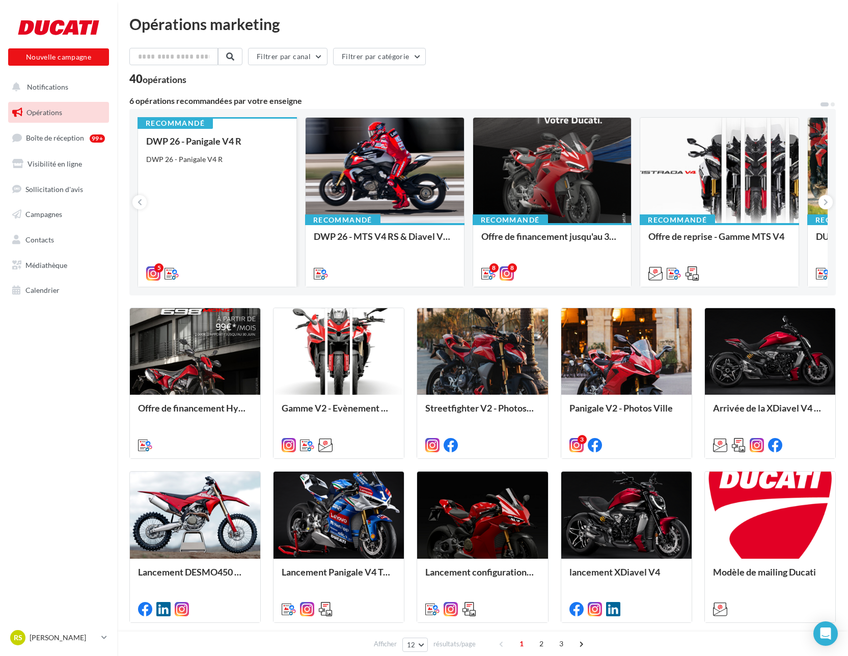
click at [264, 162] on div "DWP 26 - Panigale V4 R" at bounding box center [217, 159] width 142 height 10
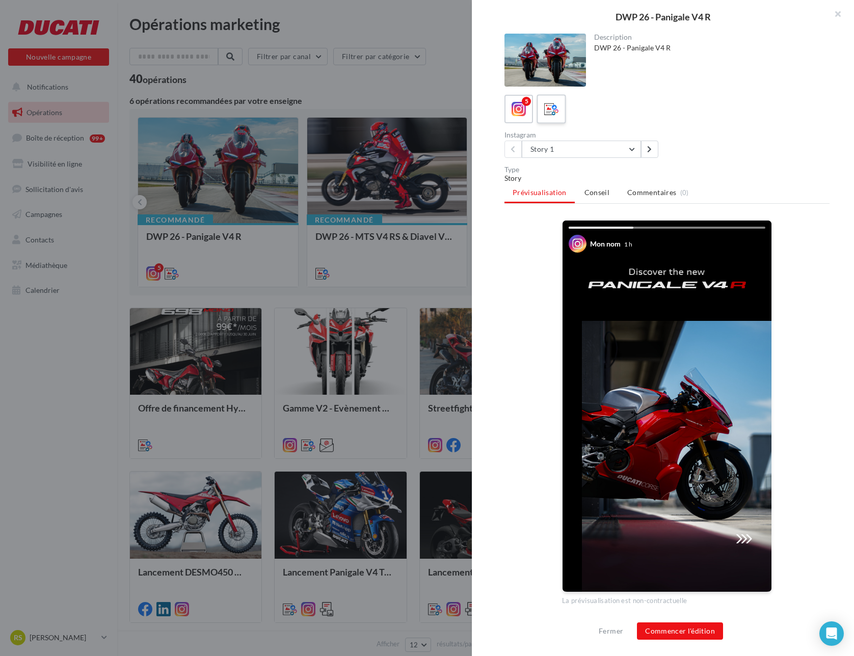
click at [556, 121] on label at bounding box center [550, 108] width 29 height 29
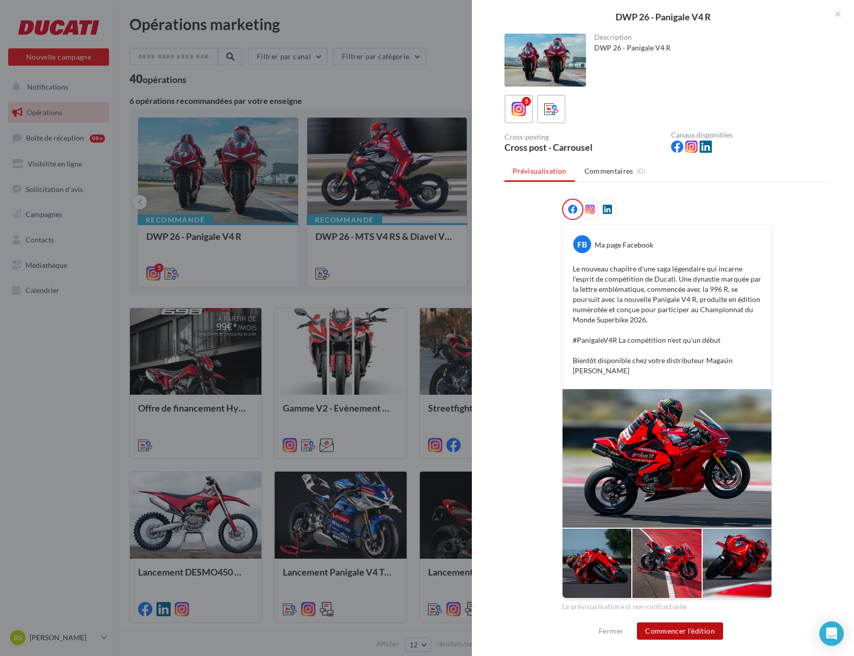
click at [700, 629] on button "Commencer l'édition" at bounding box center [680, 630] width 86 height 17
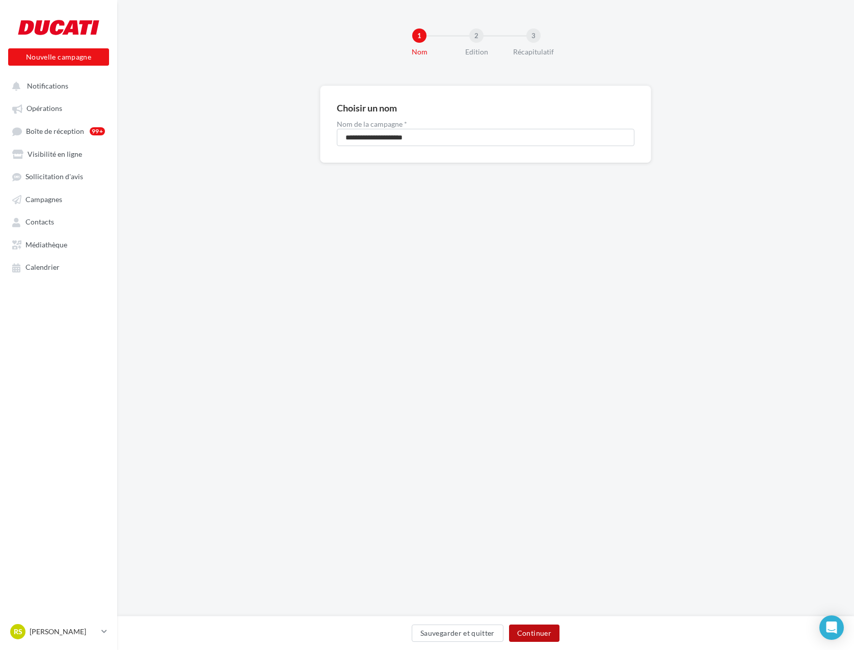
click at [543, 626] on button "Continuer" at bounding box center [534, 633] width 50 height 17
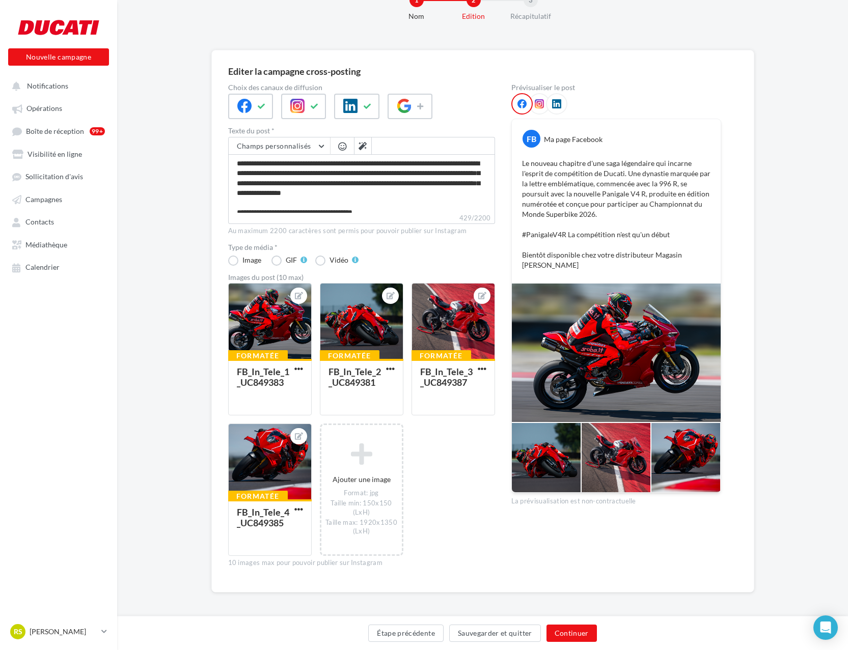
scroll to position [38, 0]
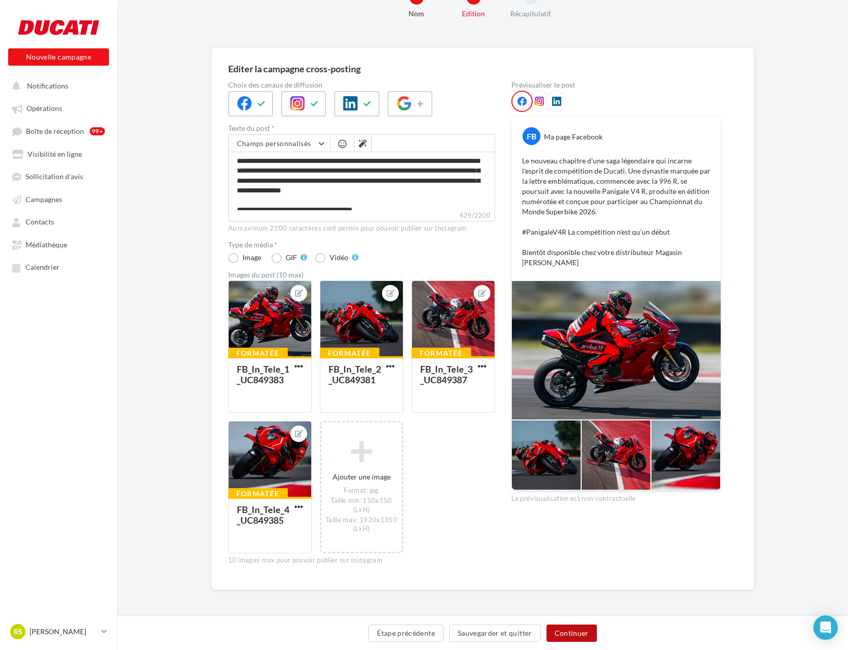
click at [563, 633] on button "Continuer" at bounding box center [572, 633] width 50 height 17
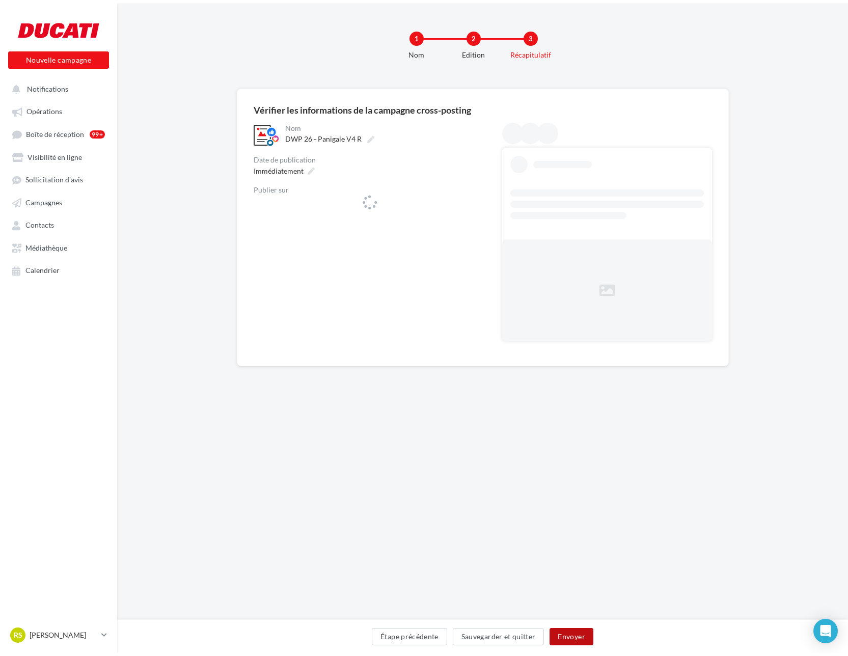
scroll to position [0, 0]
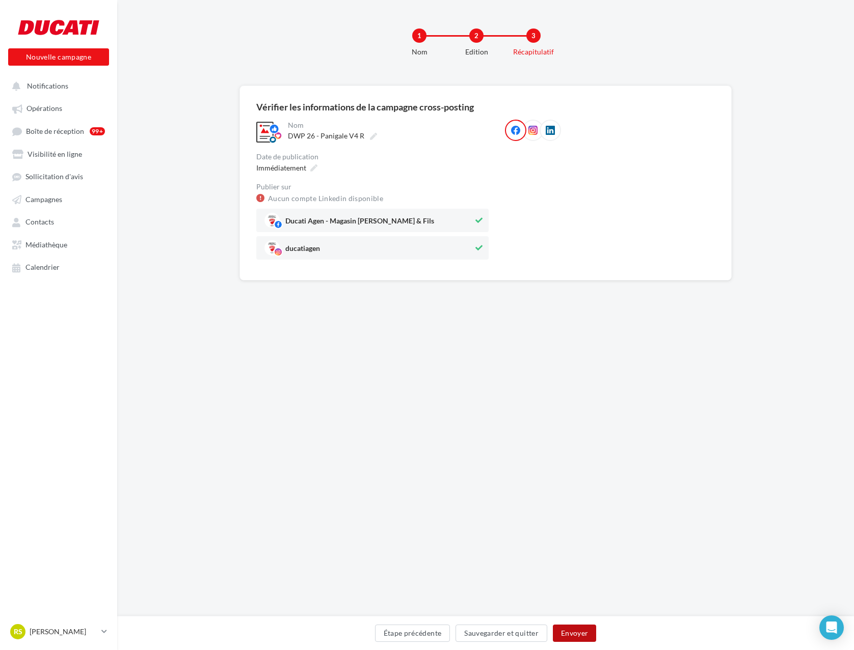
click at [572, 632] on button "Envoyer" at bounding box center [574, 633] width 43 height 17
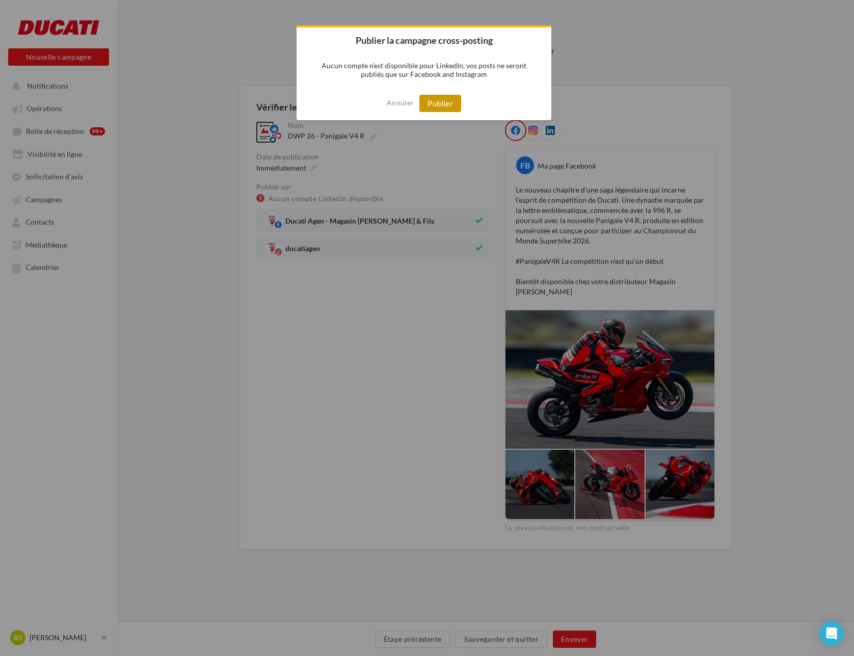
click at [431, 97] on button "Publier" at bounding box center [440, 103] width 42 height 17
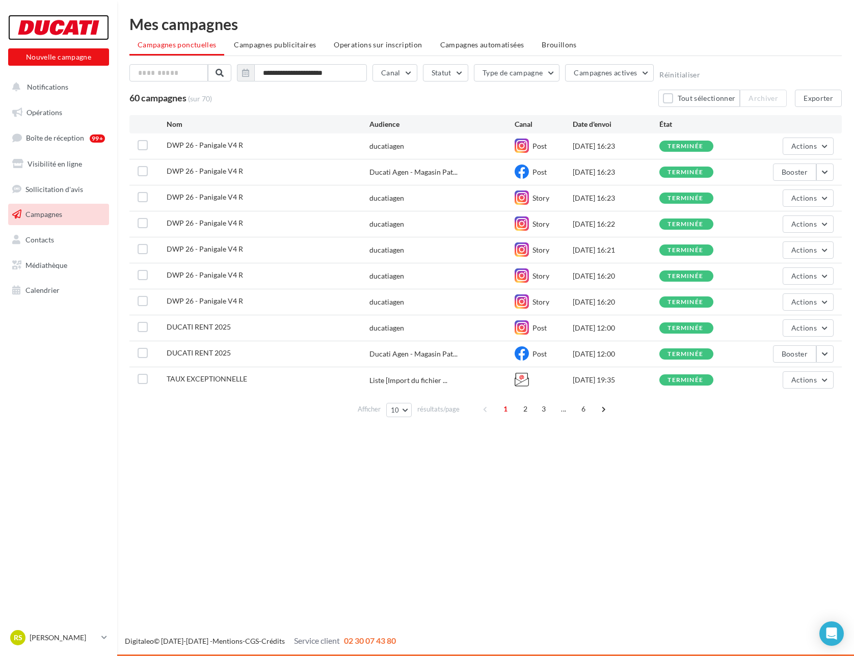
click at [72, 34] on div at bounding box center [58, 27] width 81 height 25
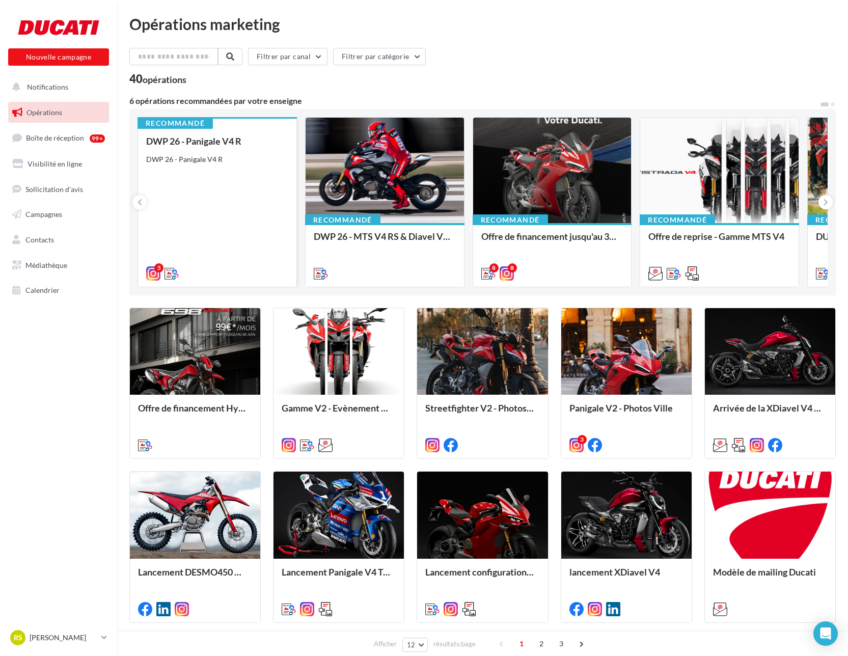
click at [268, 157] on div "DWP 26 - Panigale V4 R" at bounding box center [217, 159] width 142 height 10
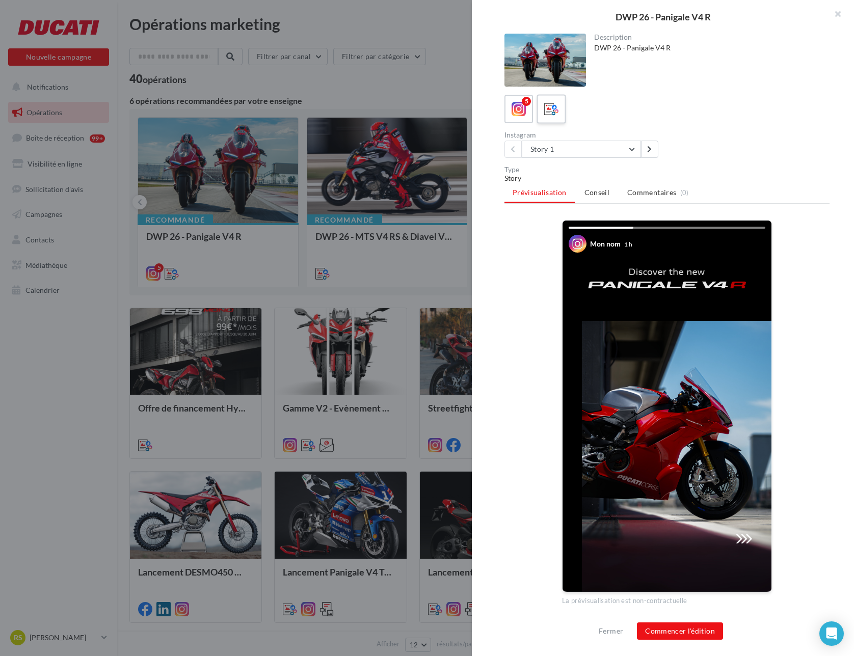
click at [560, 118] on div at bounding box center [551, 109] width 19 height 19
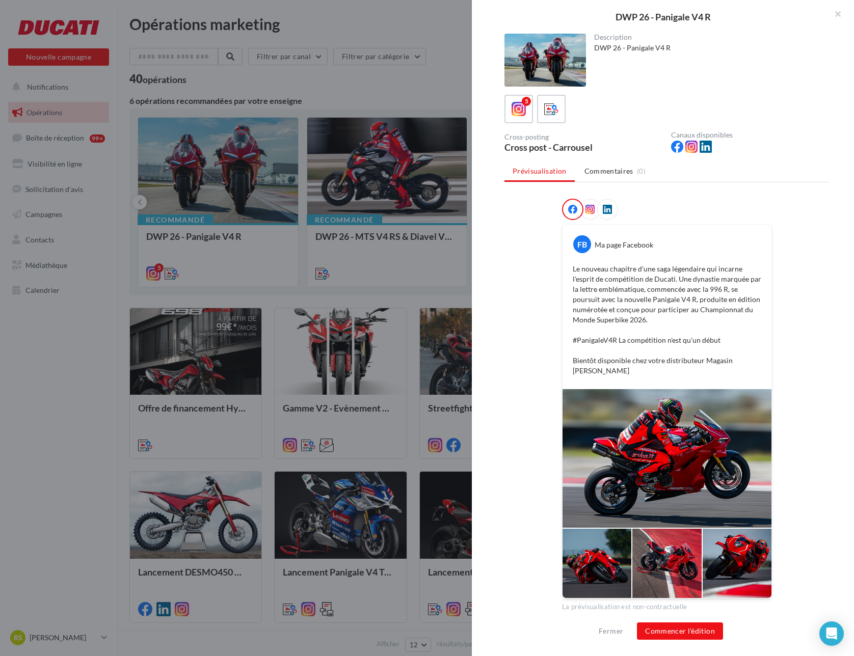
click at [592, 210] on div at bounding box center [589, 209] width 21 height 21
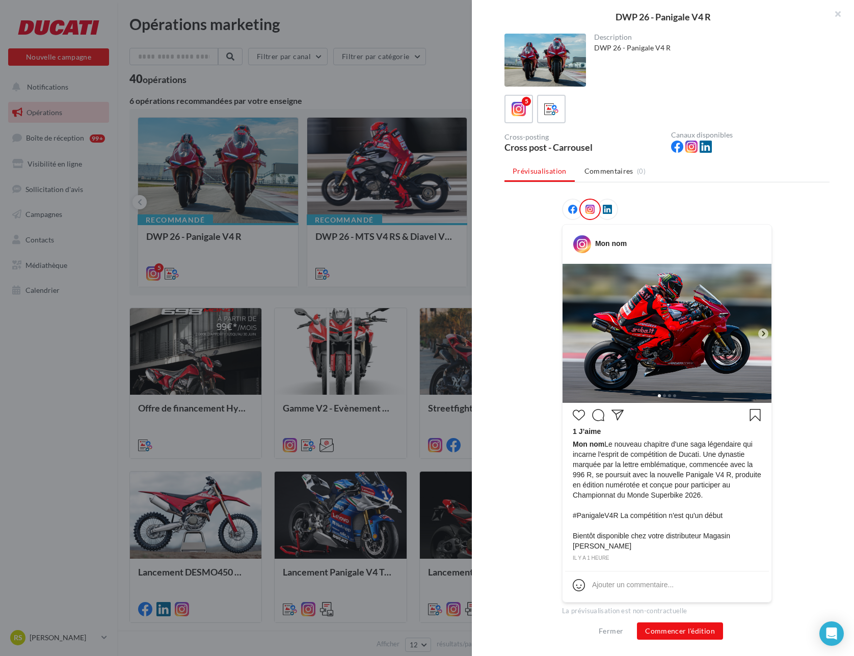
click at [759, 339] on img at bounding box center [666, 333] width 209 height 139
click at [761, 335] on icon at bounding box center [762, 333] width 3 height 5
click at [760, 333] on icon at bounding box center [762, 333] width 9 height 9
